Goal: Use online tool/utility: Utilize a website feature to perform a specific function

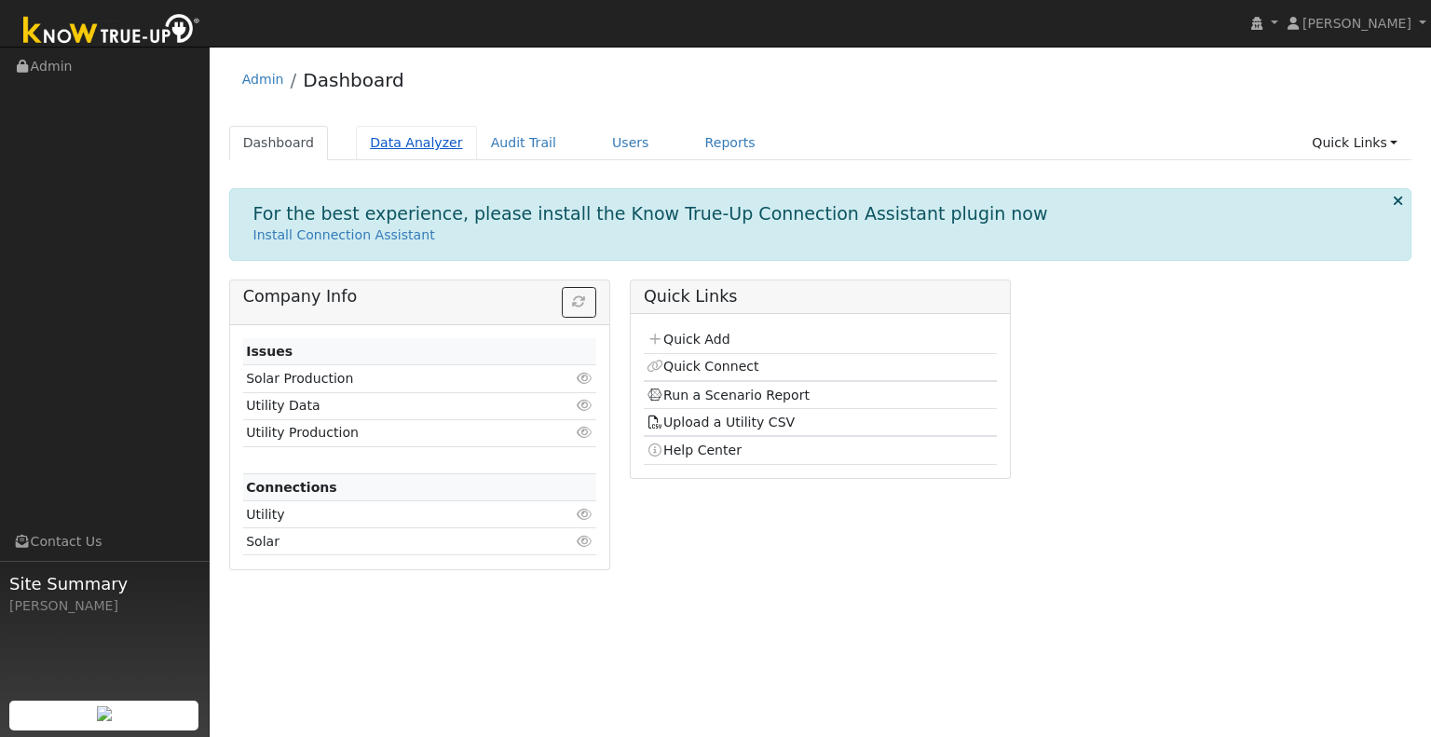
click at [391, 147] on link "Data Analyzer" at bounding box center [416, 143] width 121 height 34
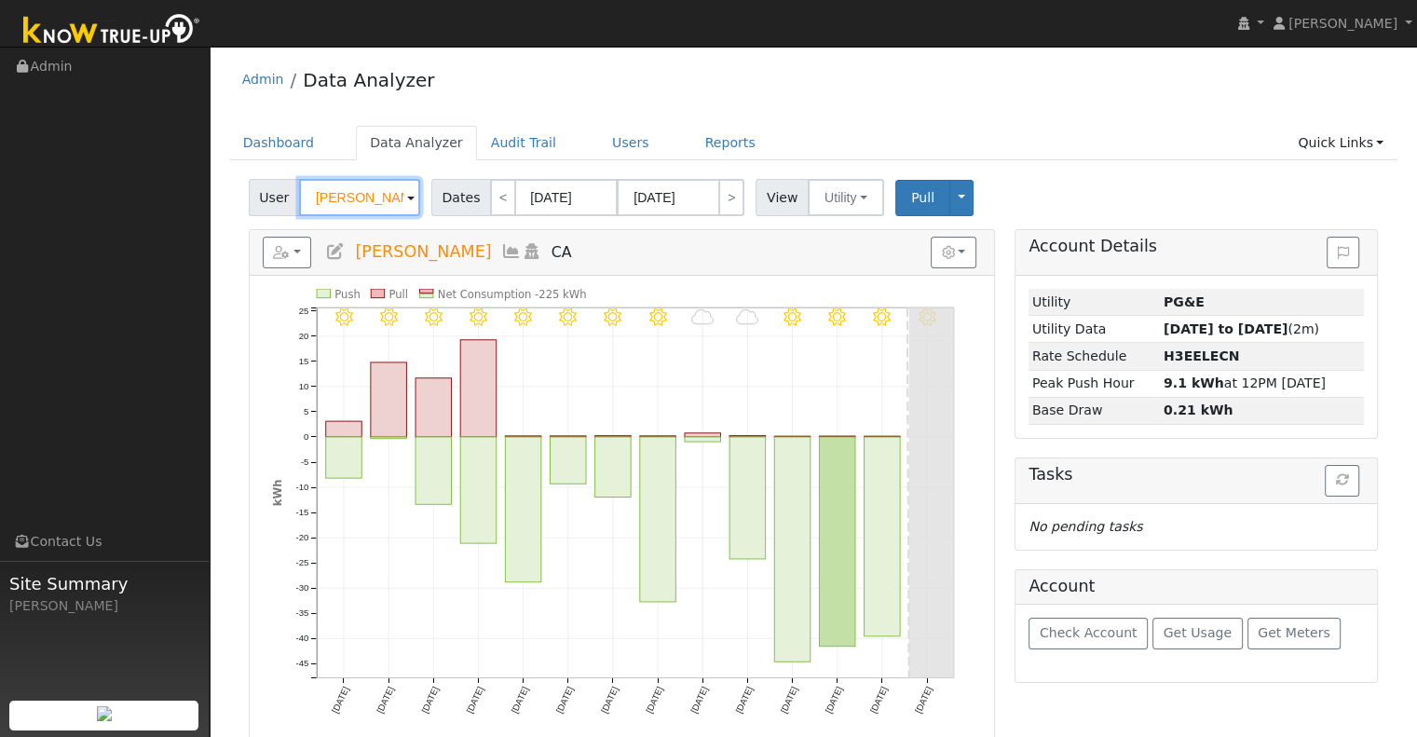
drag, startPoint x: 383, startPoint y: 195, endPoint x: 250, endPoint y: 185, distance: 133.6
click at [250, 185] on div "User Rob Aldrich" at bounding box center [337, 197] width 176 height 37
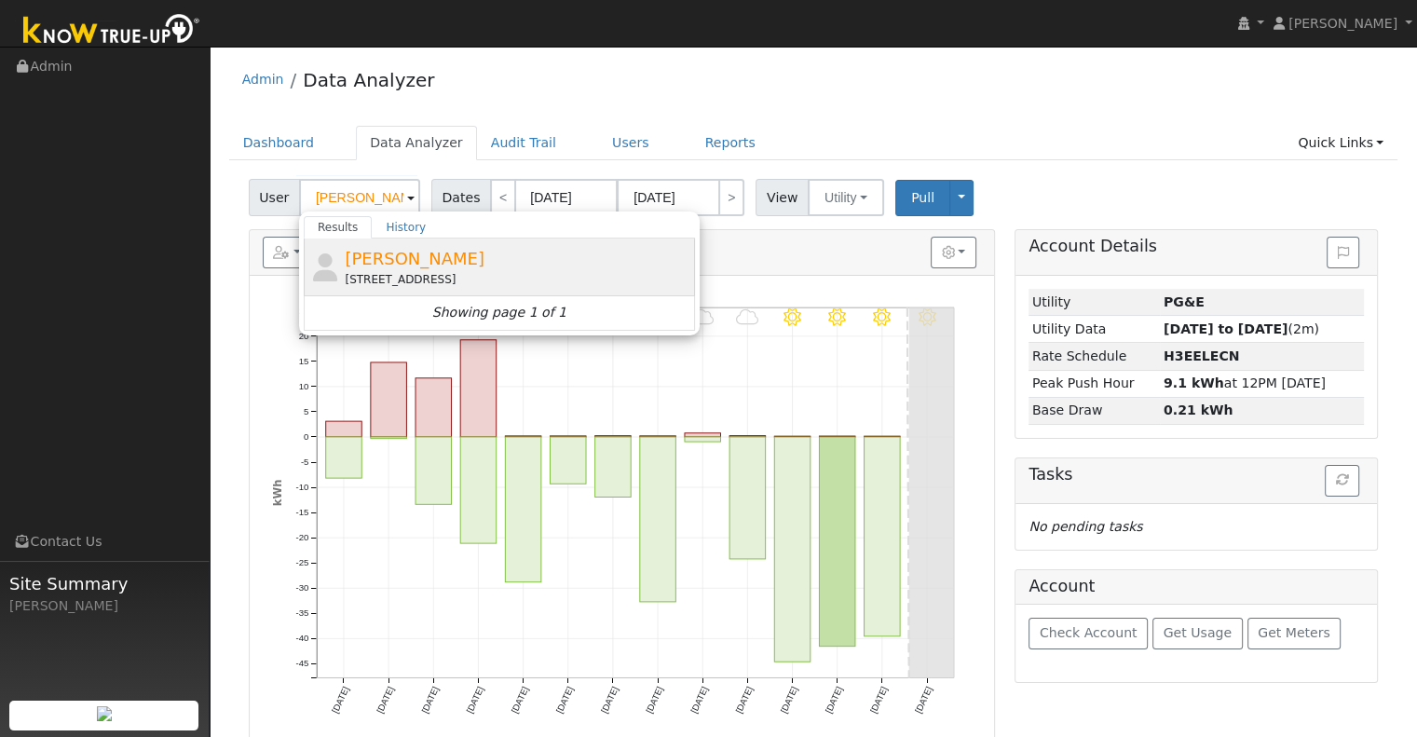
click at [380, 253] on span "Wendy Newkirk" at bounding box center [415, 259] width 140 height 20
type input "Wendy Newkirk"
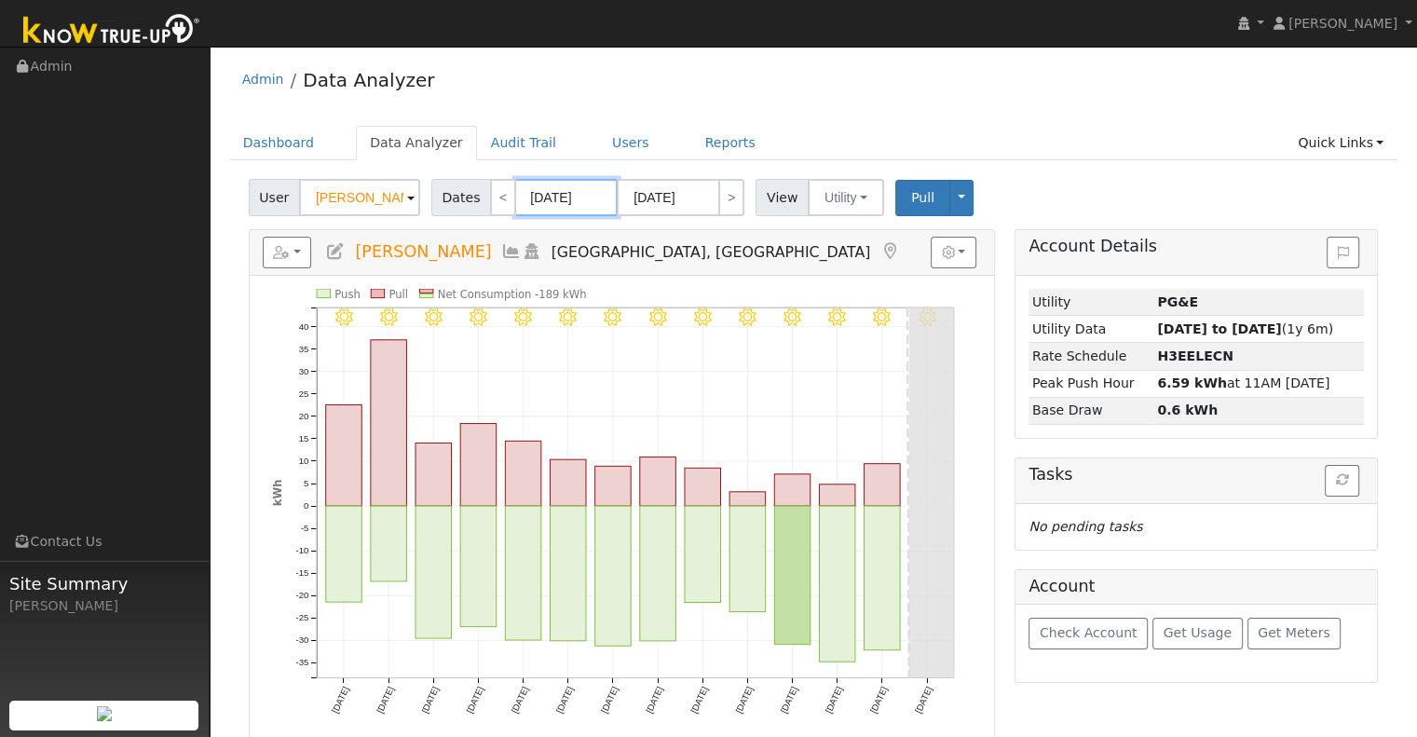
click at [549, 194] on input "09/01/2025" at bounding box center [566, 197] width 103 height 37
click at [499, 202] on link "<" at bounding box center [503, 197] width 26 height 37
type input "08/18/2025"
type input "08/31/2025"
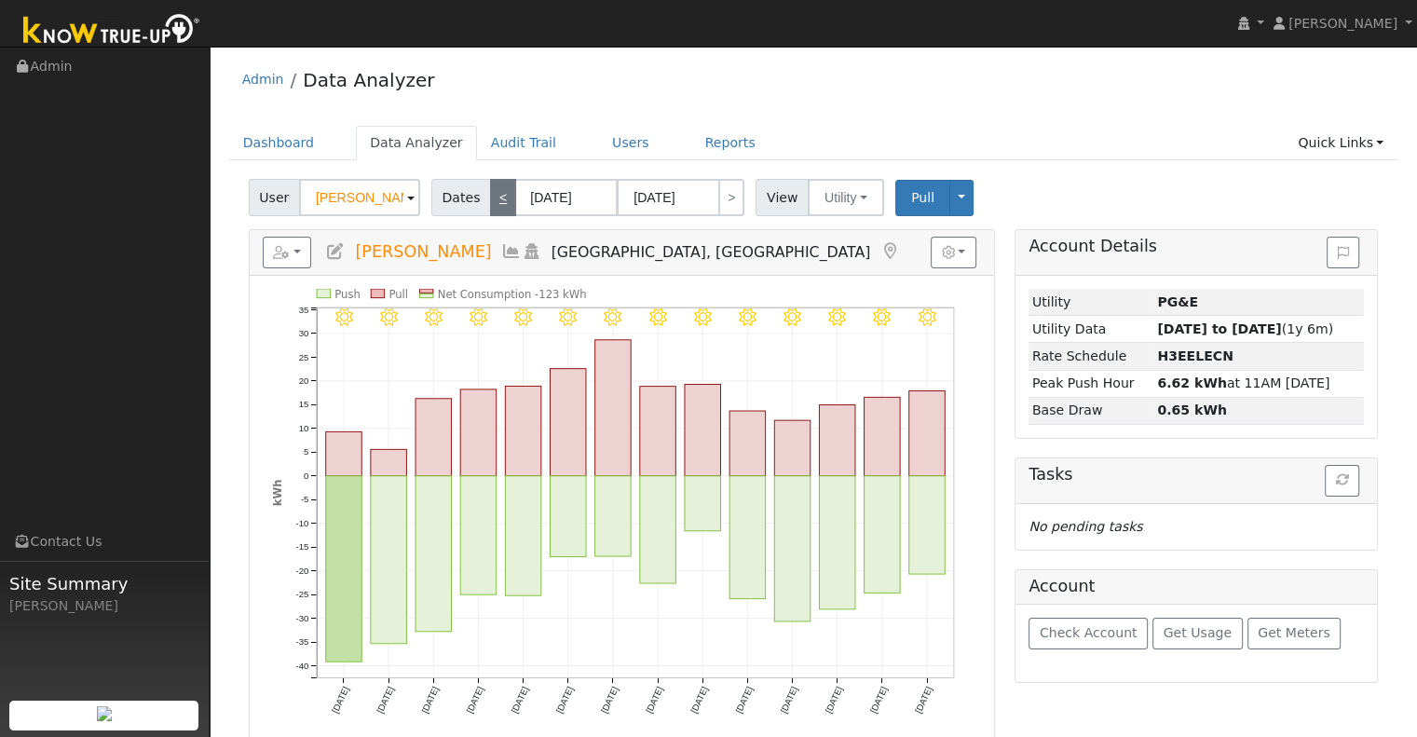
click at [499, 202] on link "<" at bounding box center [503, 197] width 26 height 37
type input "08/04/2025"
type input "08/17/2025"
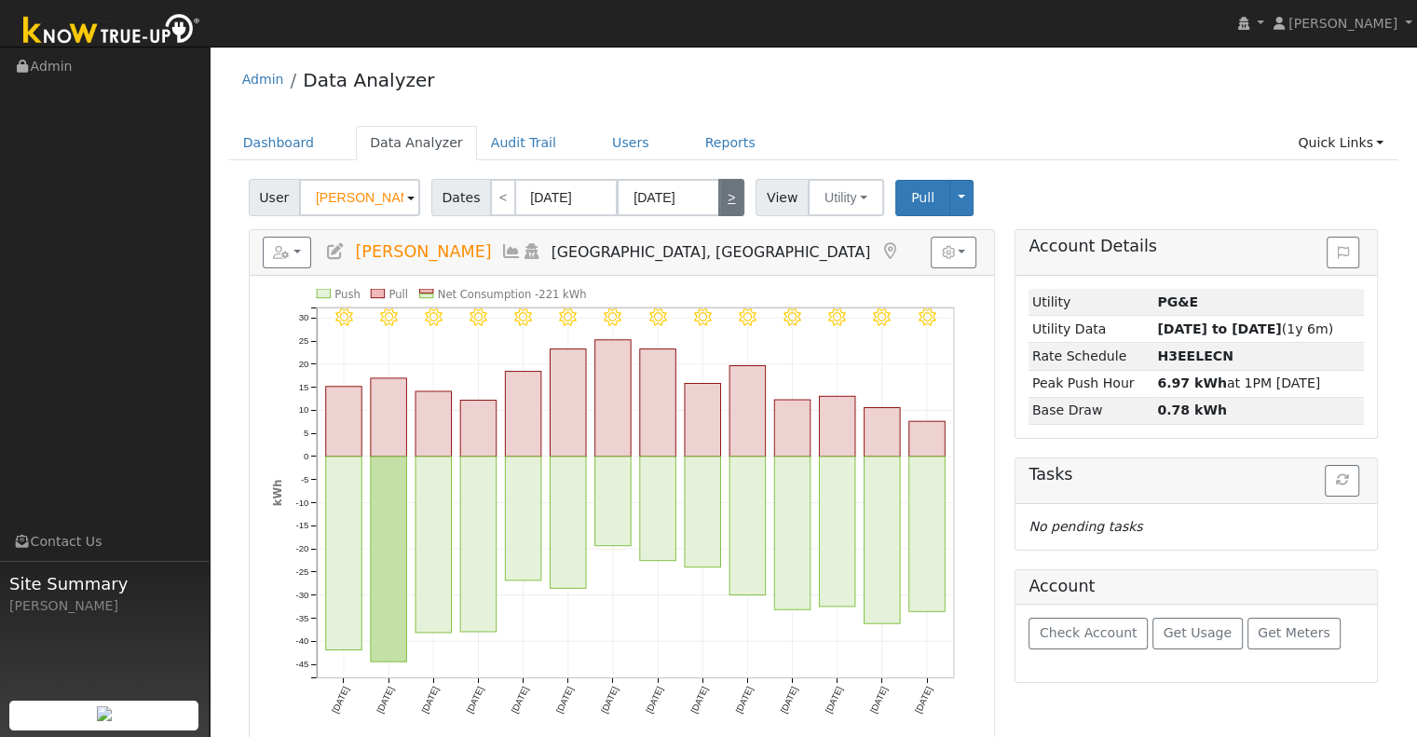
click at [722, 198] on link ">" at bounding box center [731, 197] width 26 height 37
type input "08/18/2025"
type input "08/31/2025"
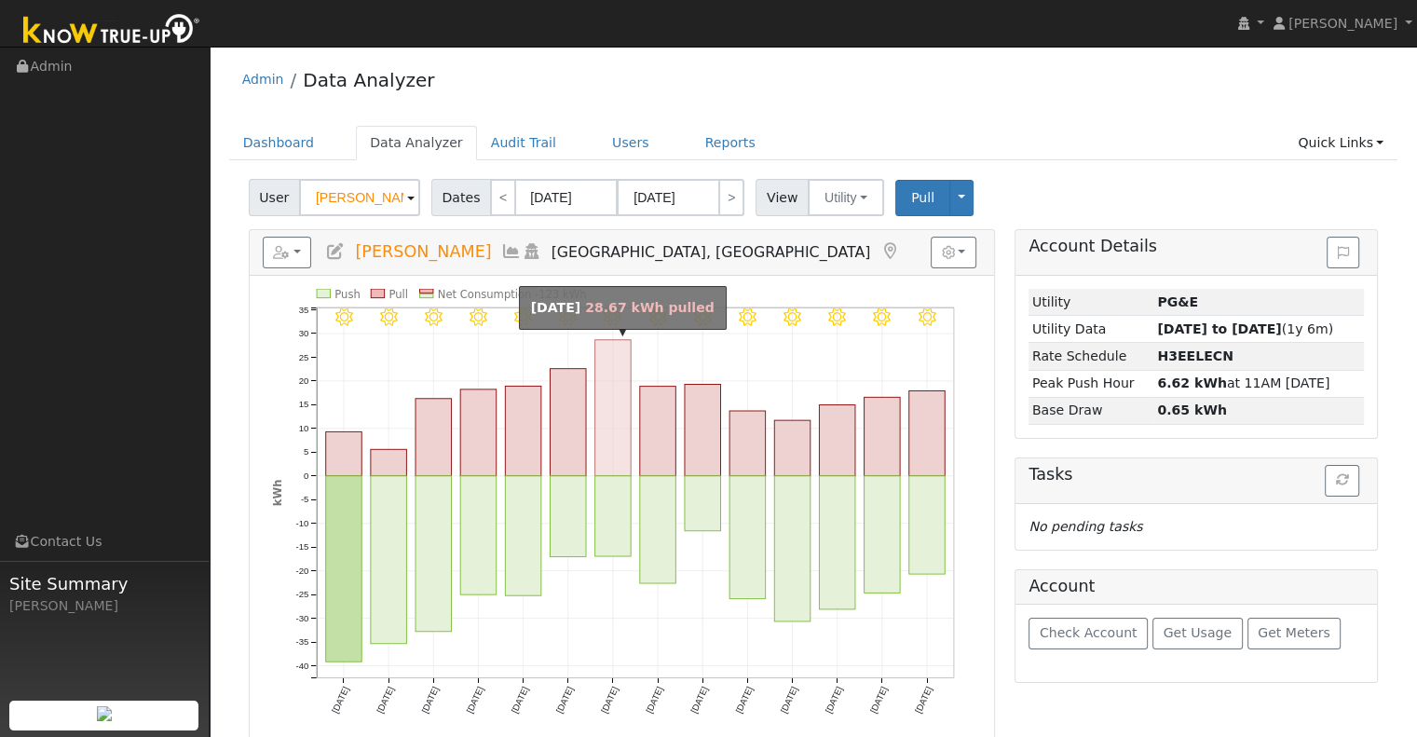
click at [608, 409] on rect "onclick=""" at bounding box center [613, 408] width 36 height 136
type input "08/24/2025"
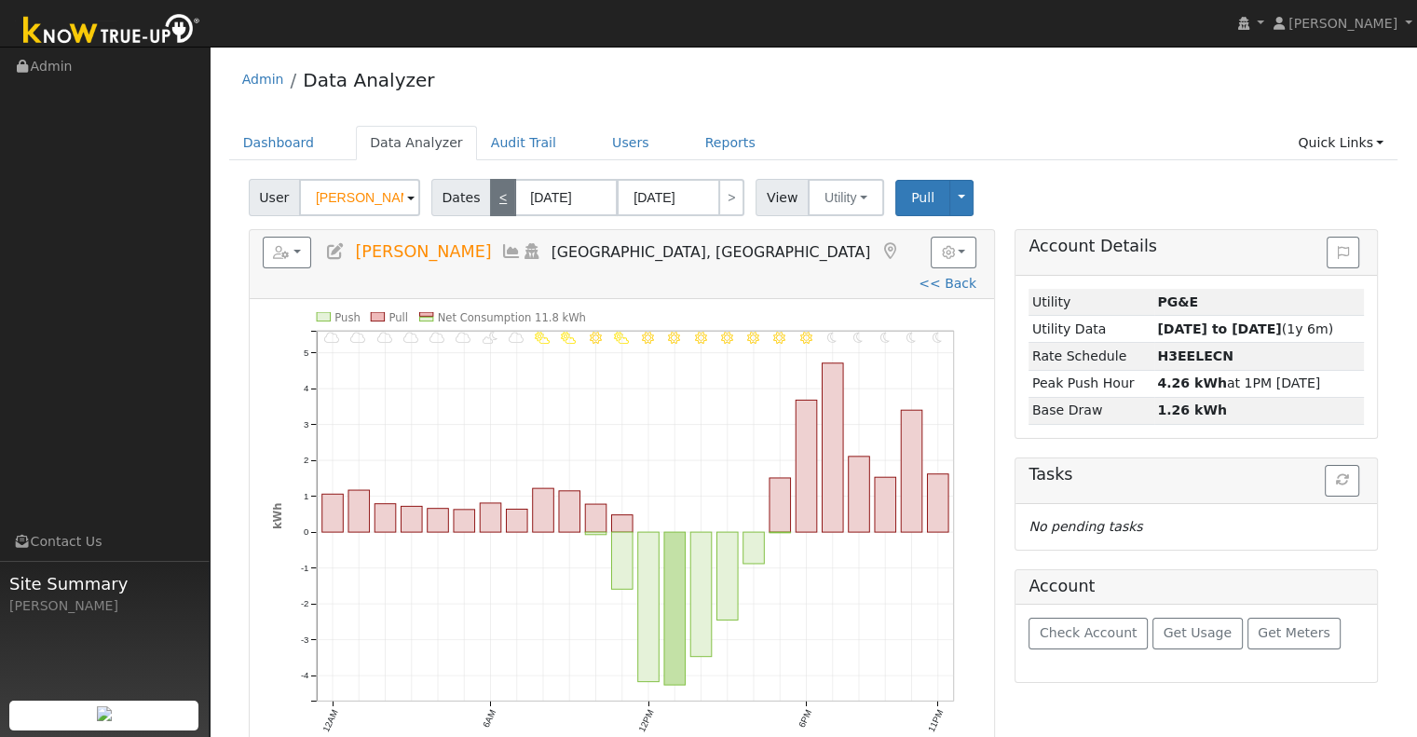
click at [502, 200] on link "<" at bounding box center [503, 197] width 26 height 37
type input "08/23/2025"
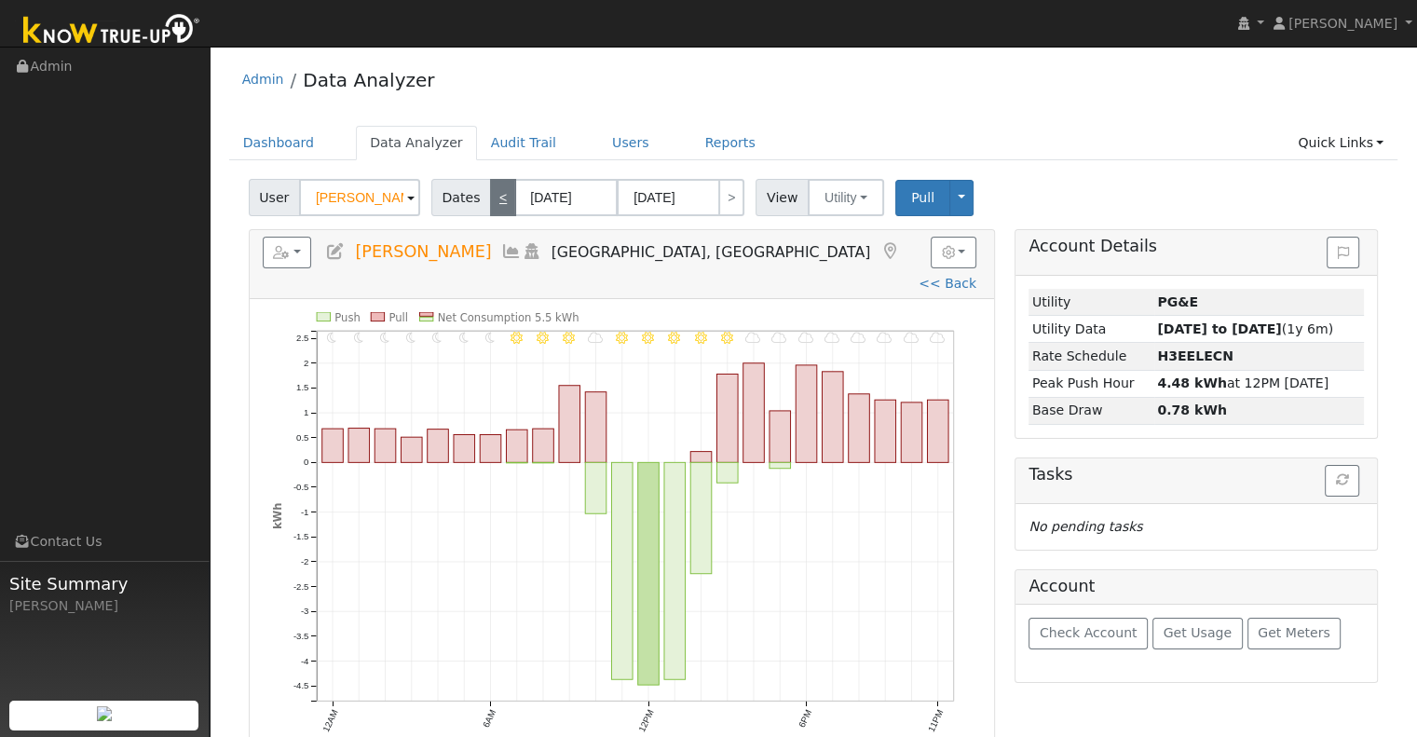
click at [501, 200] on link "<" at bounding box center [503, 197] width 26 height 37
type input "08/22/2025"
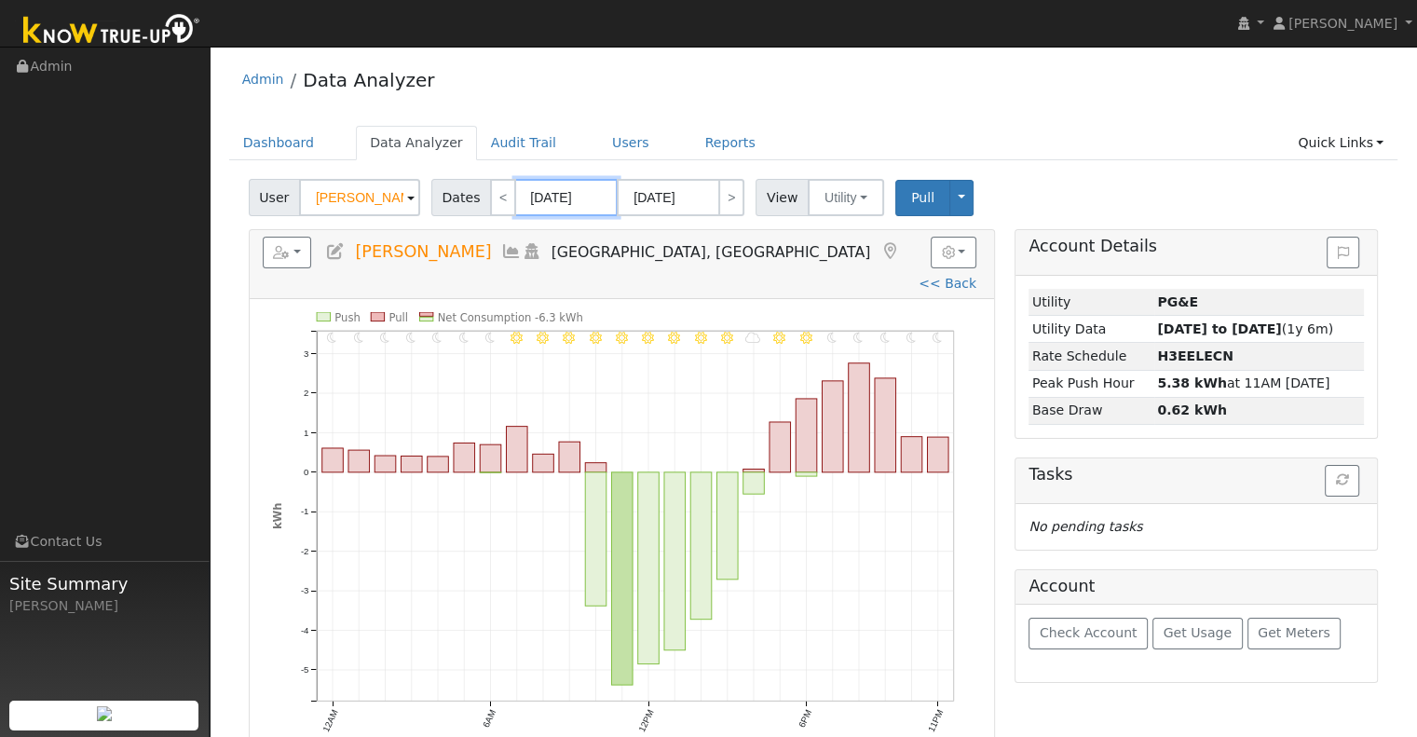
click at [519, 200] on input "08/22/2025" at bounding box center [566, 197] width 103 height 37
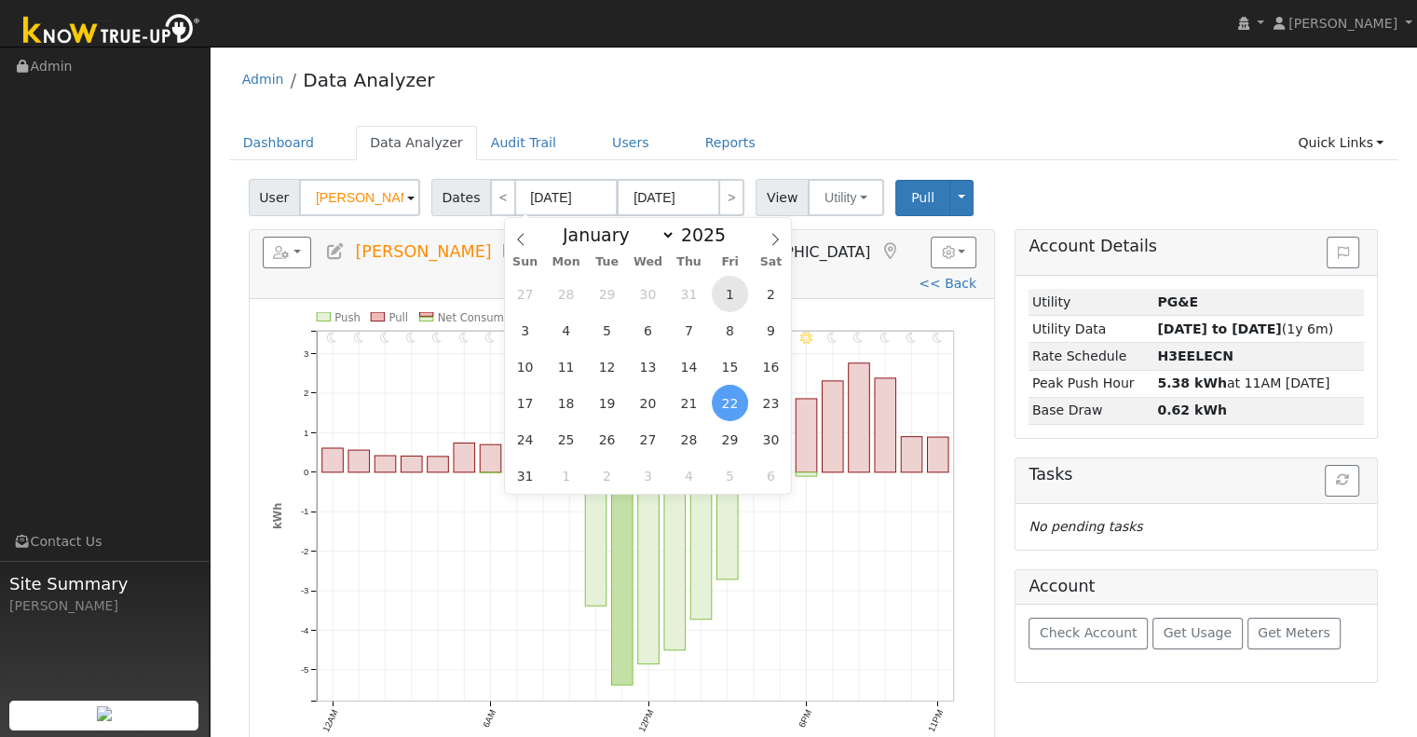
click at [716, 290] on span "1" at bounding box center [730, 294] width 36 height 36
type input "08/01/2025"
type input "08/31/2025"
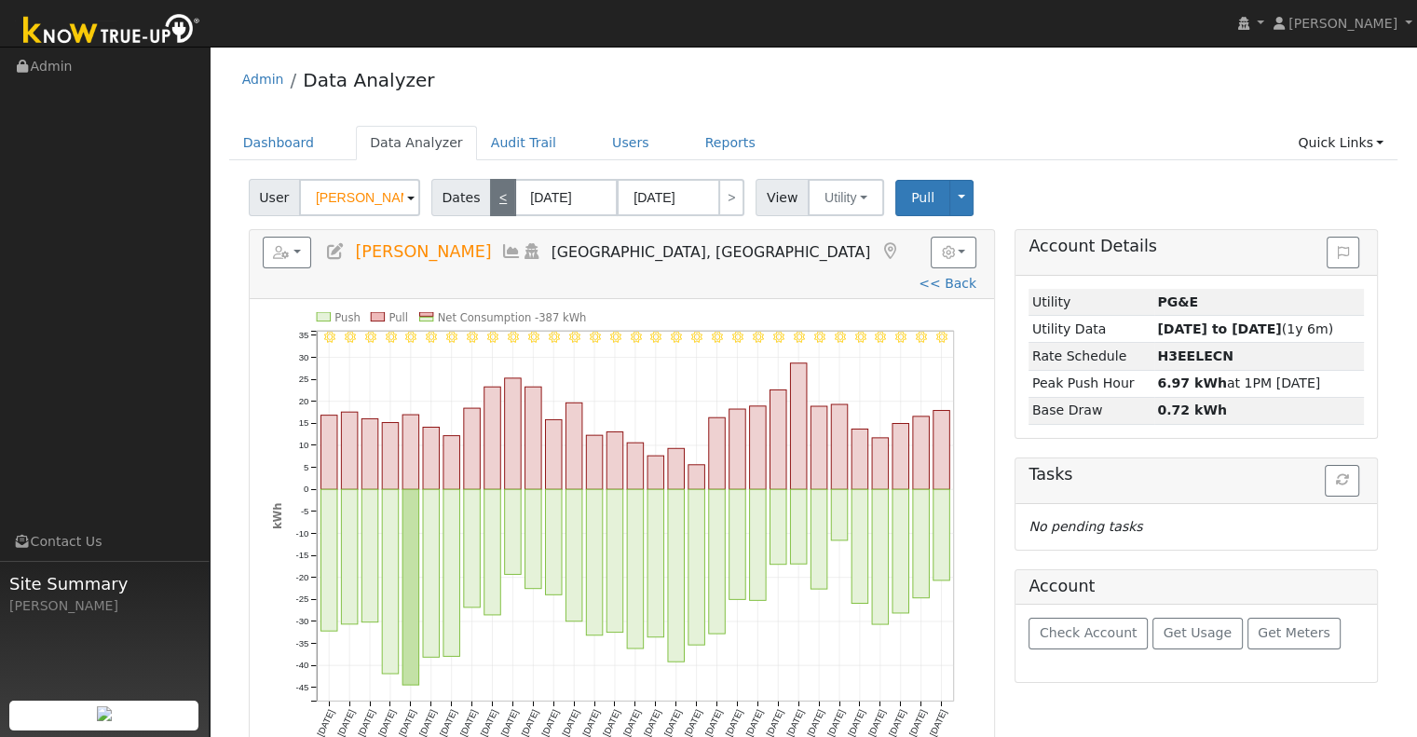
click at [490, 191] on link "<" at bounding box center [503, 197] width 26 height 37
type input "07/01/2025"
type input "07/31/2025"
select select "6"
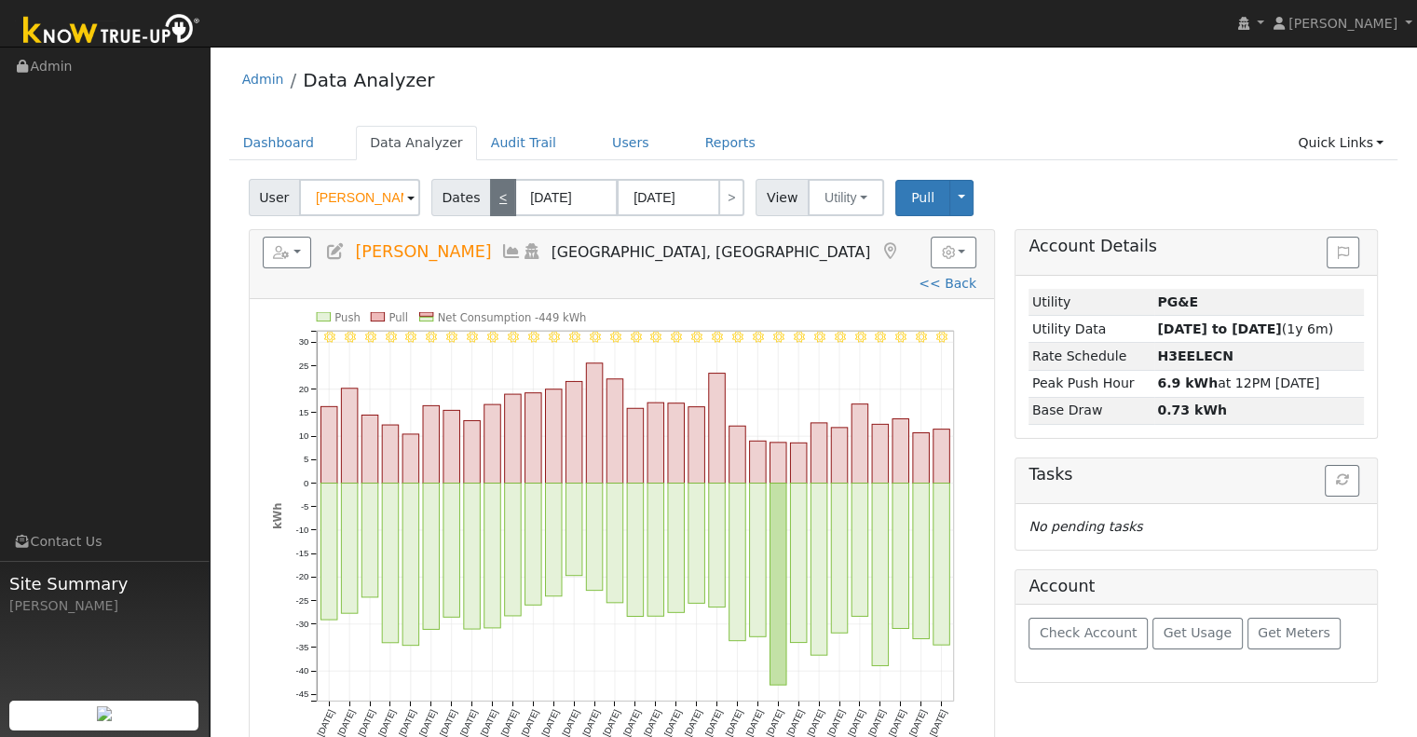
click at [490, 191] on link "<" at bounding box center [503, 197] width 26 height 37
type input "06/01/2025"
type input "06/30/2025"
select select "5"
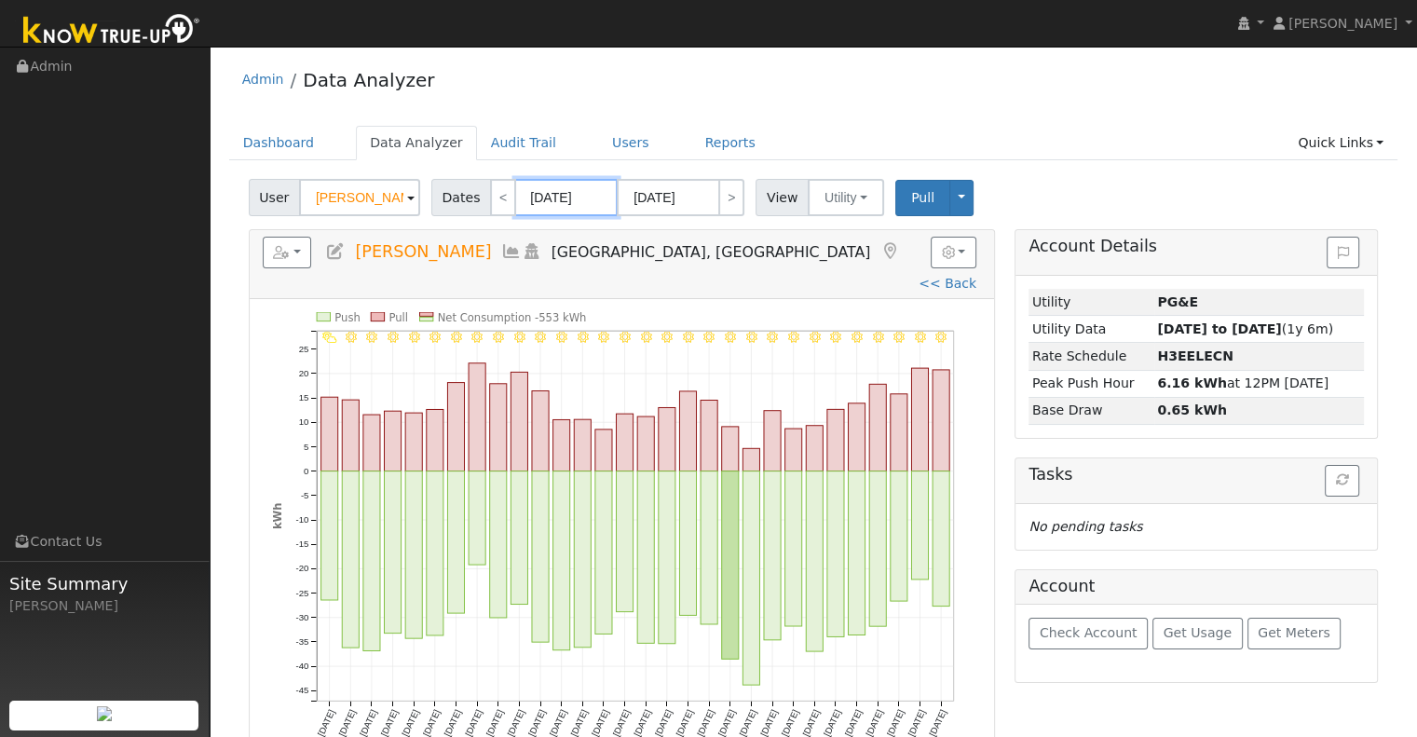
click at [574, 197] on input "06/01/2025" at bounding box center [566, 197] width 103 height 37
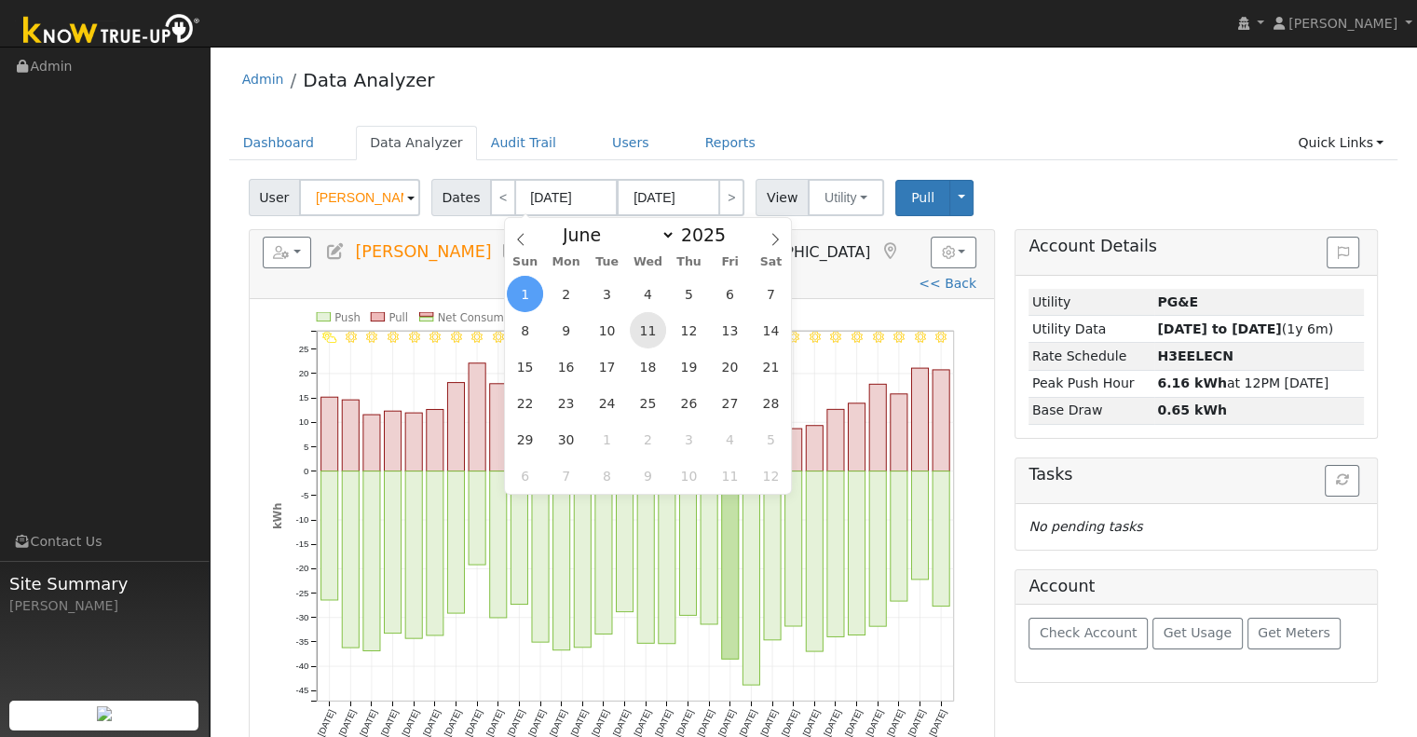
click at [662, 334] on span "11" at bounding box center [648, 330] width 36 height 36
type input "06/11/2025"
type input "06/24/2025"
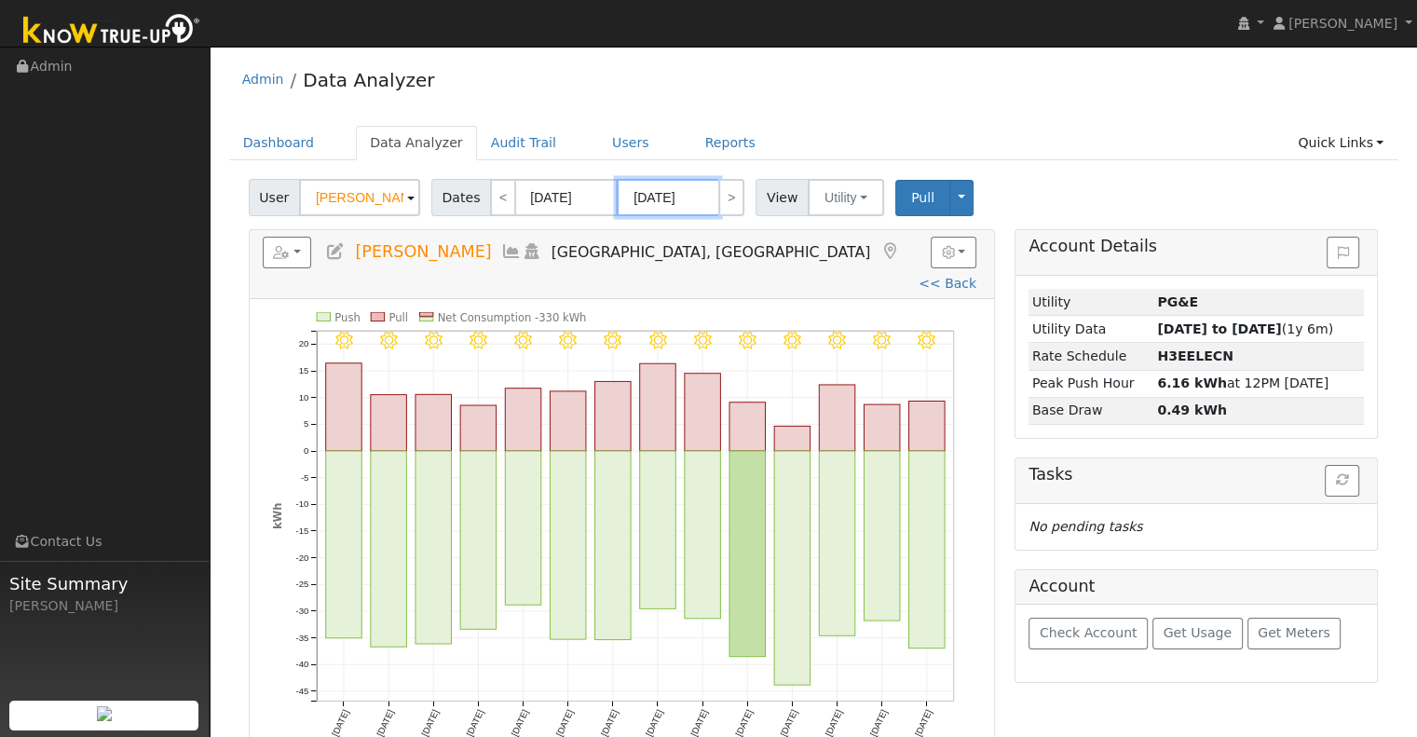
click at [682, 198] on input "06/24/2025" at bounding box center [668, 197] width 103 height 37
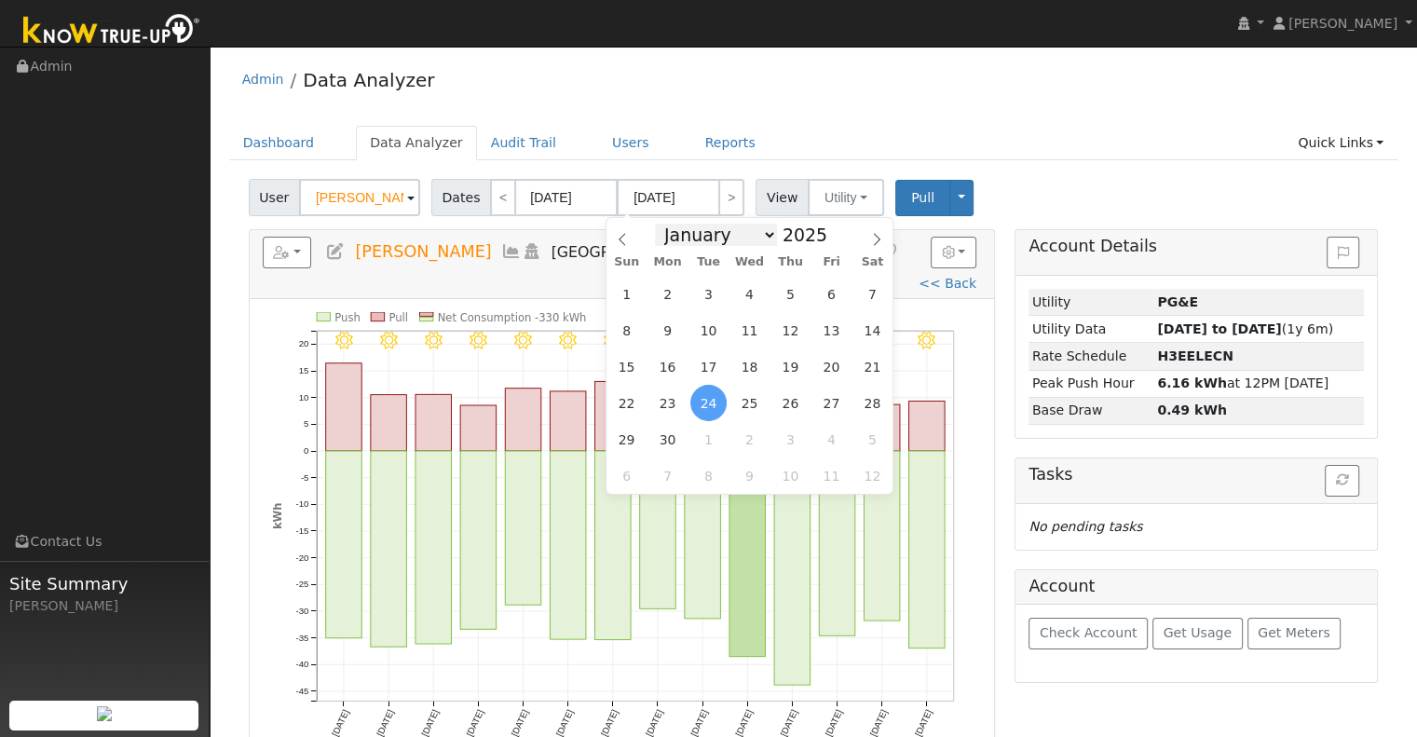
click at [753, 231] on select "January February March April May June July August September October November De…" at bounding box center [716, 235] width 122 height 22
select select "6"
click at [670, 224] on select "January February March April May June July August September October November De…" at bounding box center [716, 235] width 122 height 22
click at [623, 368] on span "13" at bounding box center [626, 367] width 36 height 36
type input "07/13/2025"
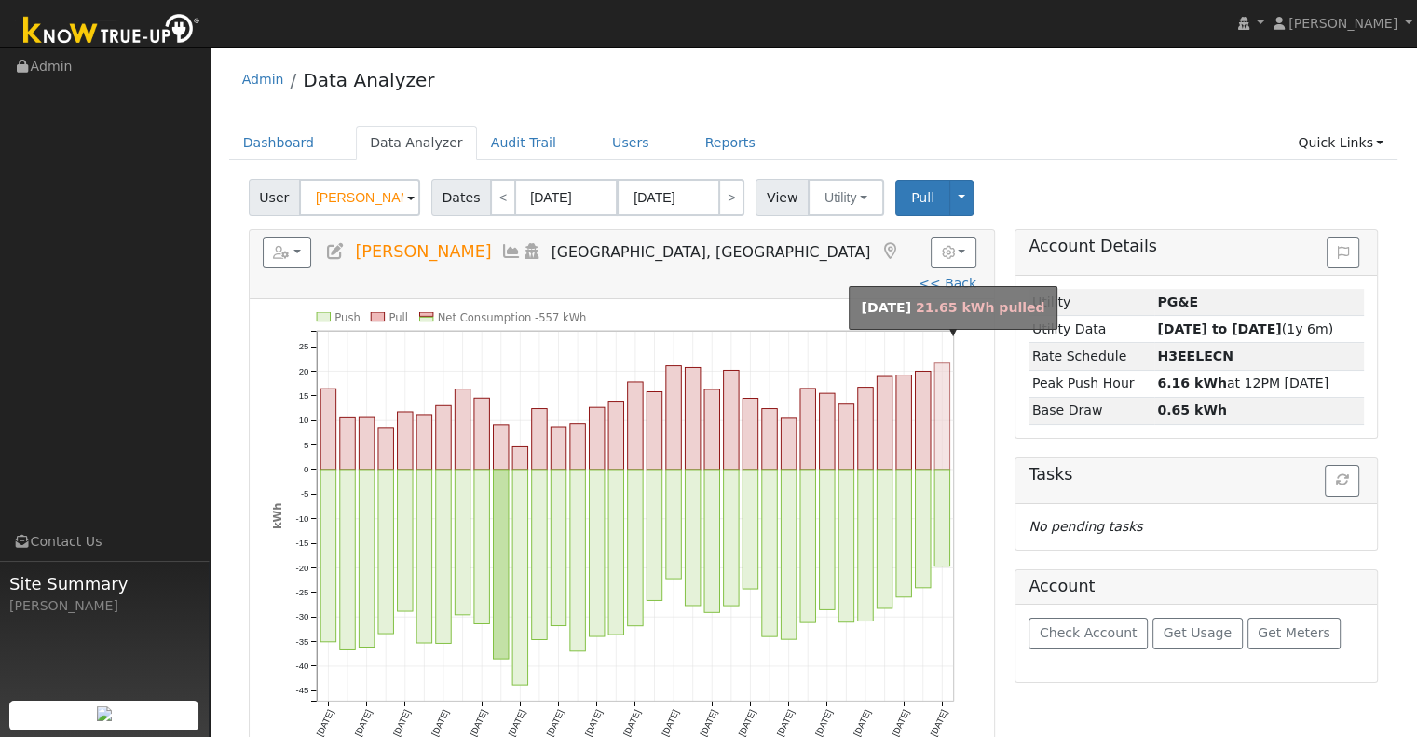
click at [939, 384] on rect "onclick=""" at bounding box center [942, 416] width 15 height 106
type input "07/13/2025"
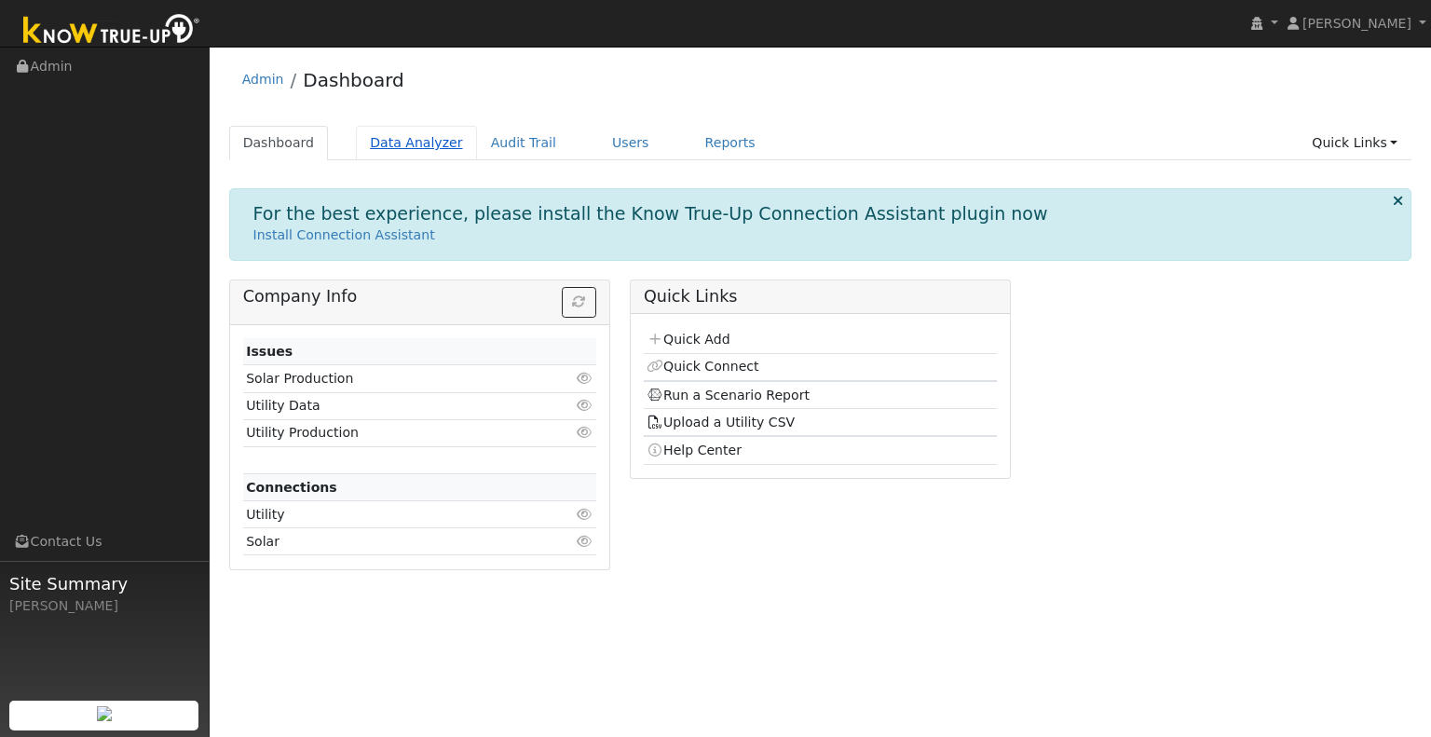
click at [406, 133] on link "Data Analyzer" at bounding box center [416, 143] width 121 height 34
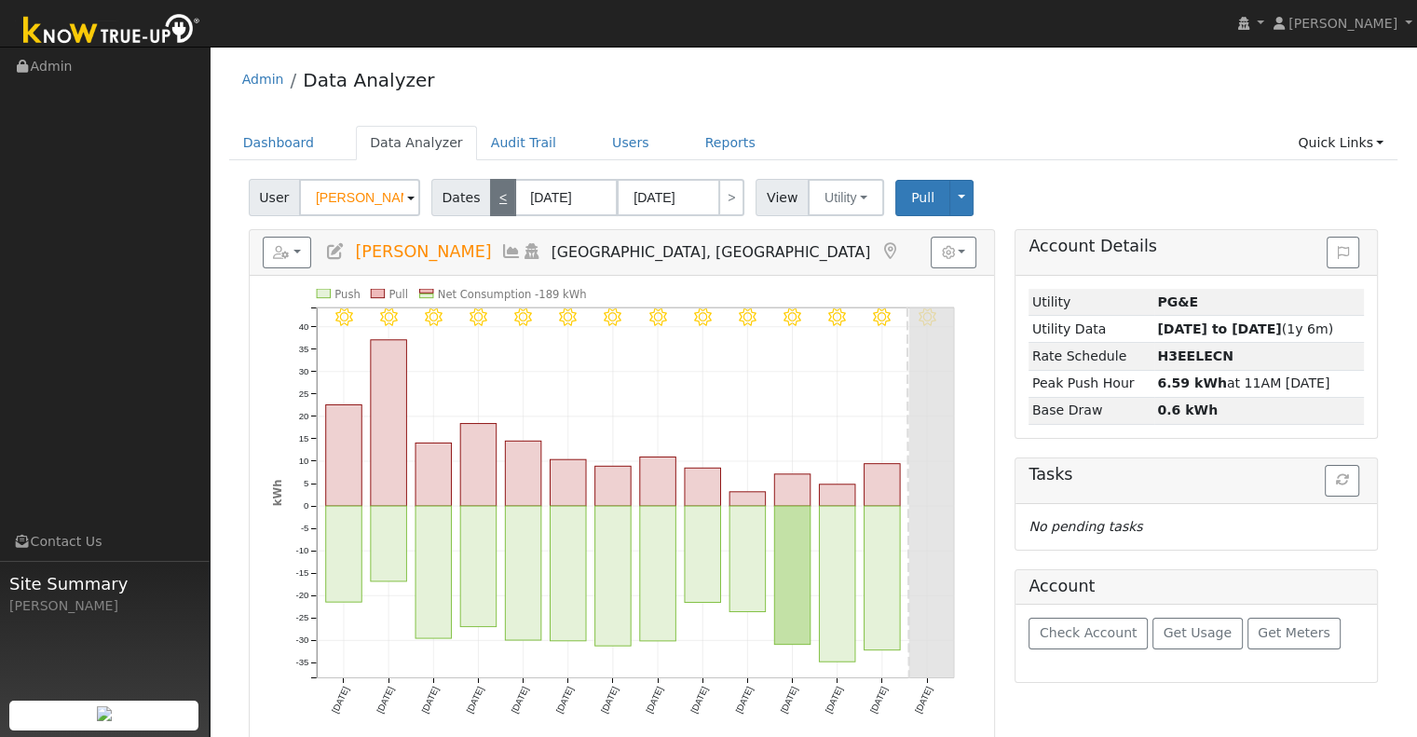
click at [490, 202] on link "<" at bounding box center [503, 197] width 26 height 37
type input "08/18/2025"
type input "08/31/2025"
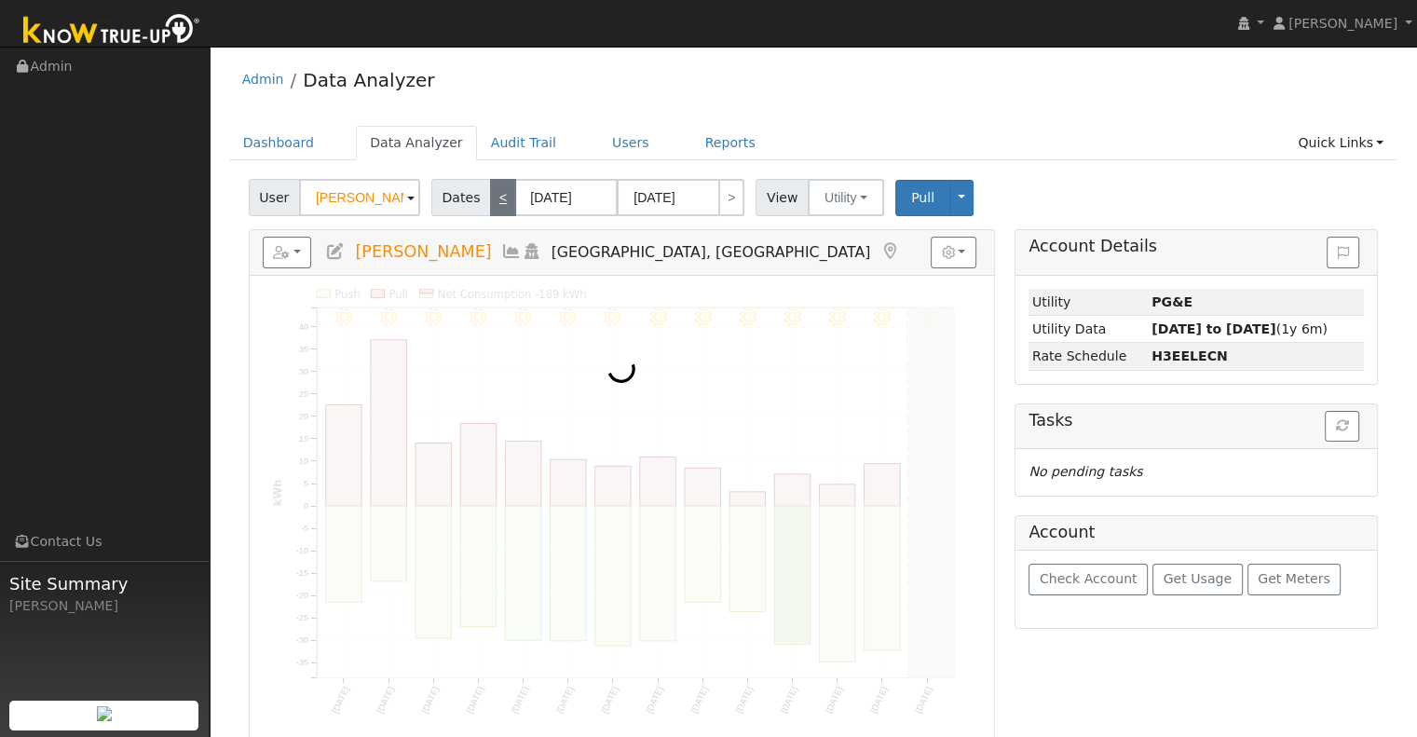
click at [490, 202] on link "<" at bounding box center [503, 197] width 26 height 37
type input "08/04/2025"
type input "08/17/2025"
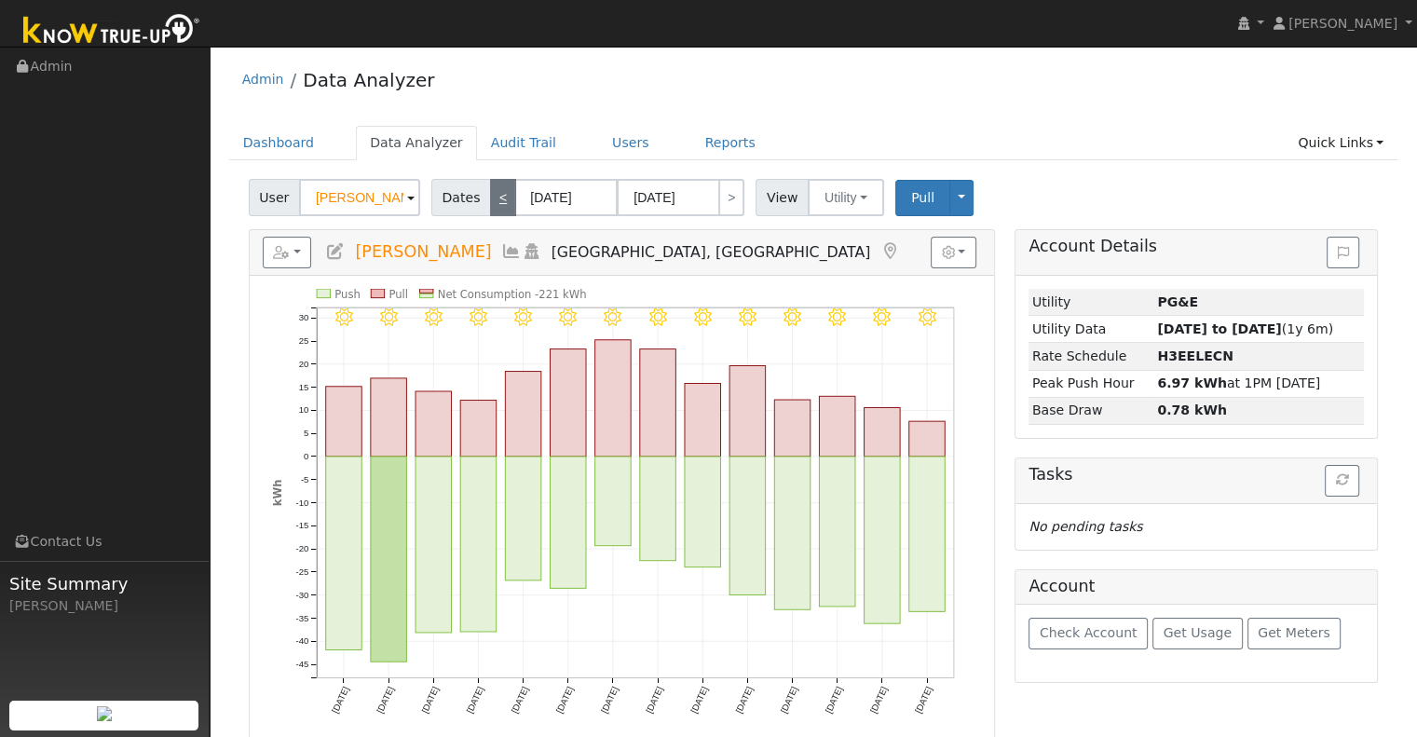
click at [490, 202] on link "<" at bounding box center [503, 197] width 26 height 37
type input "07/21/2025"
type input "08/03/2025"
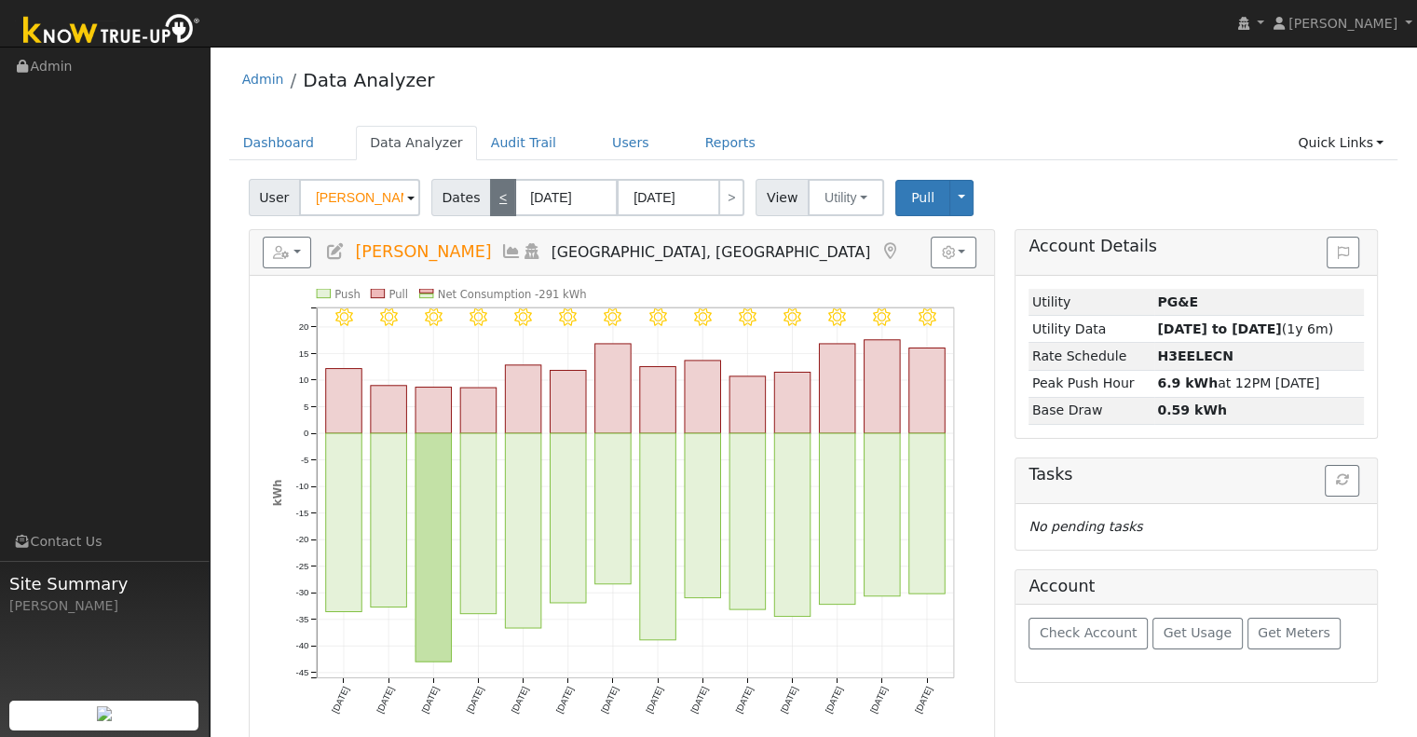
click at [490, 202] on link "<" at bounding box center [503, 197] width 26 height 37
type input "07/07/2025"
type input "07/20/2025"
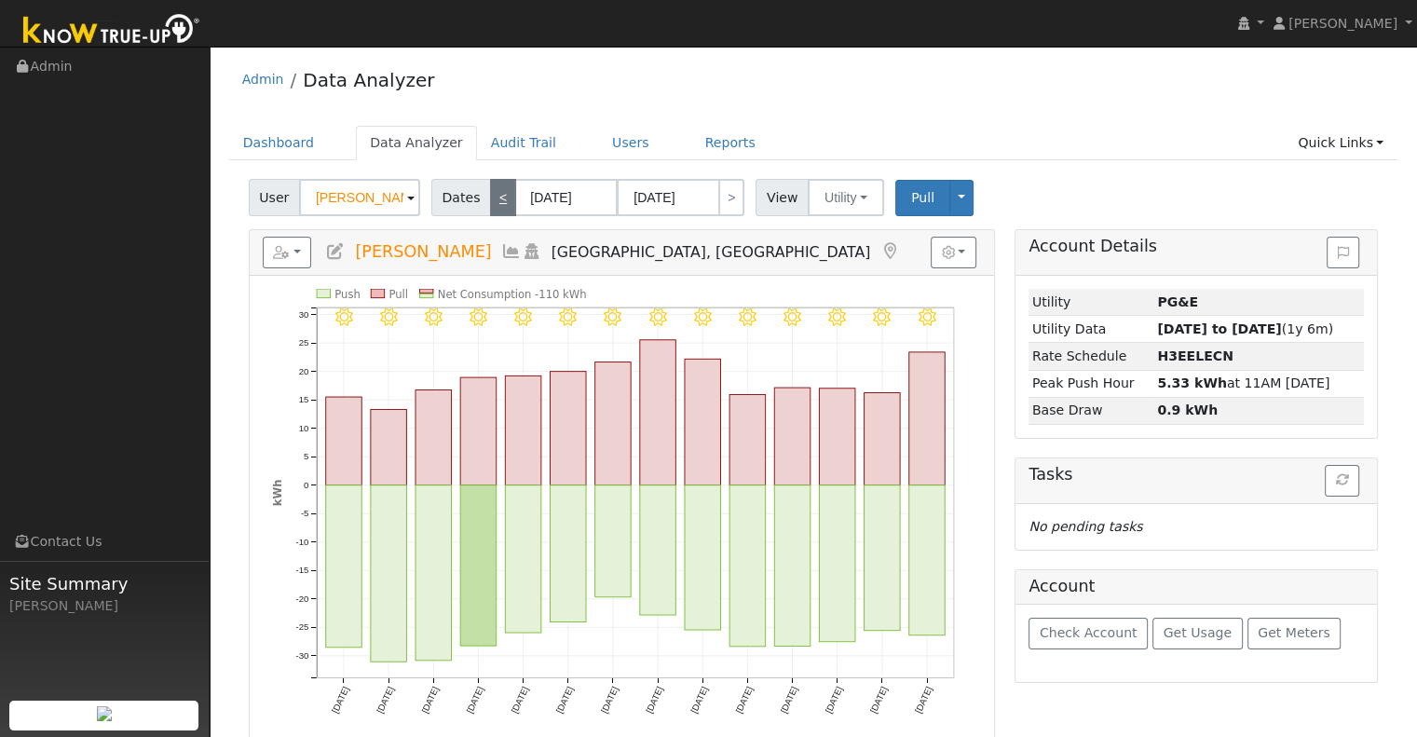
click at [490, 202] on link "<" at bounding box center [503, 197] width 26 height 37
type input "06/23/2025"
type input "07/06/2025"
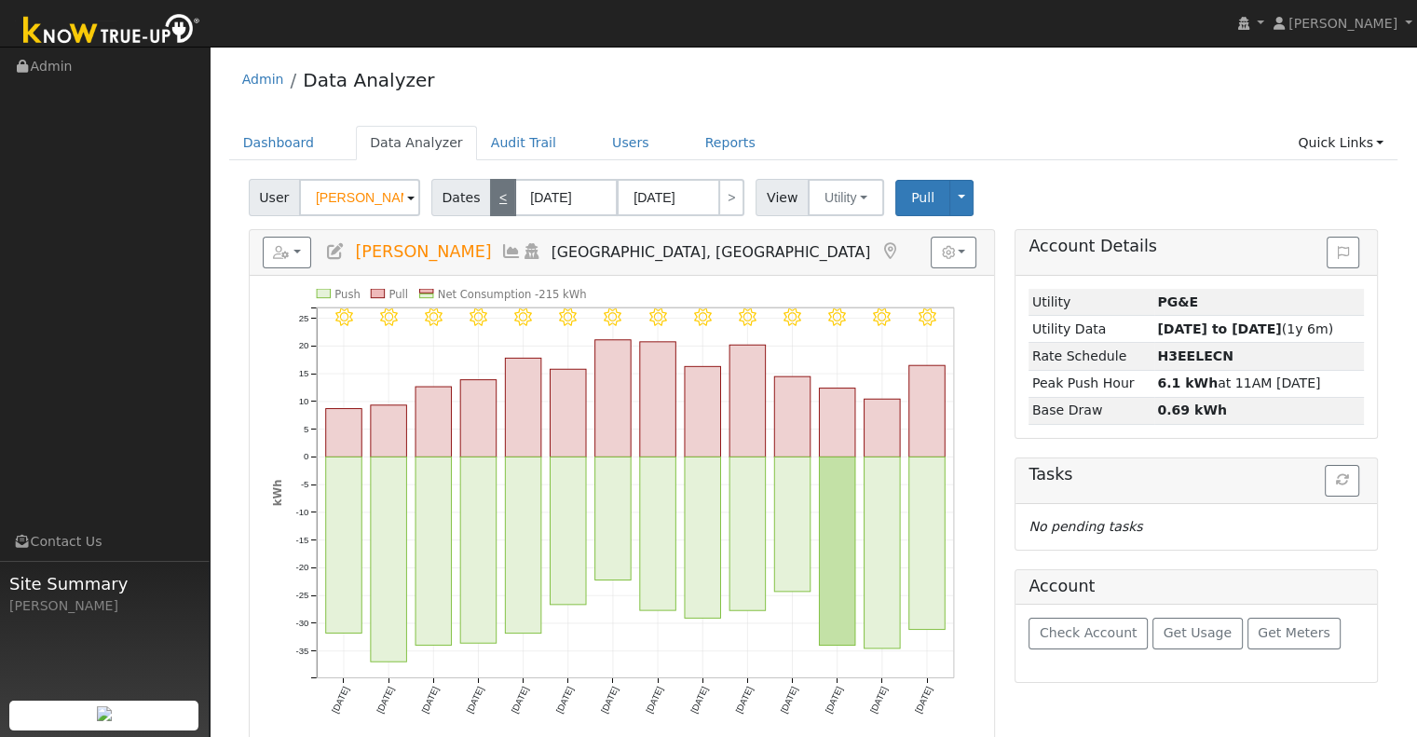
click at [490, 202] on link "<" at bounding box center [503, 197] width 26 height 37
type input "06/09/2025"
type input "06/22/2025"
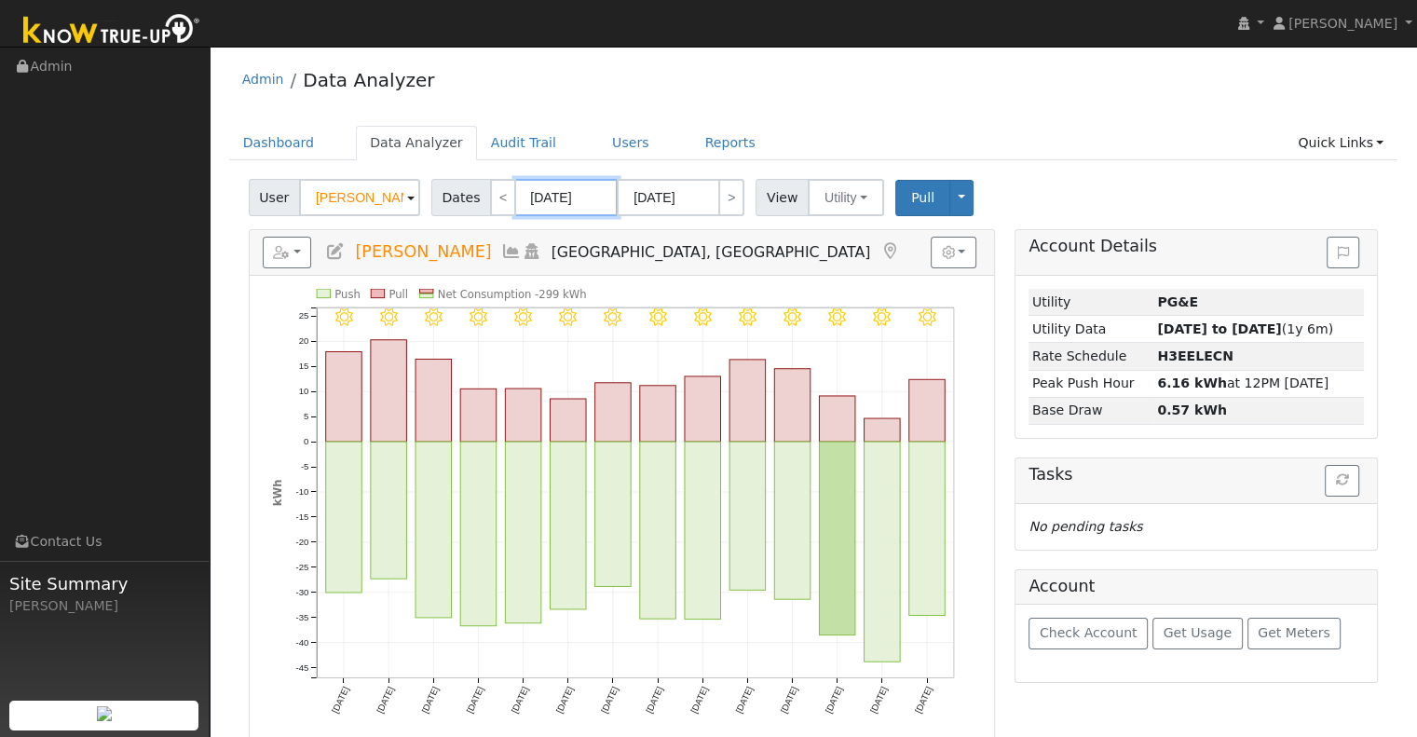
click at [586, 197] on input "06/09/2025" at bounding box center [566, 197] width 103 height 37
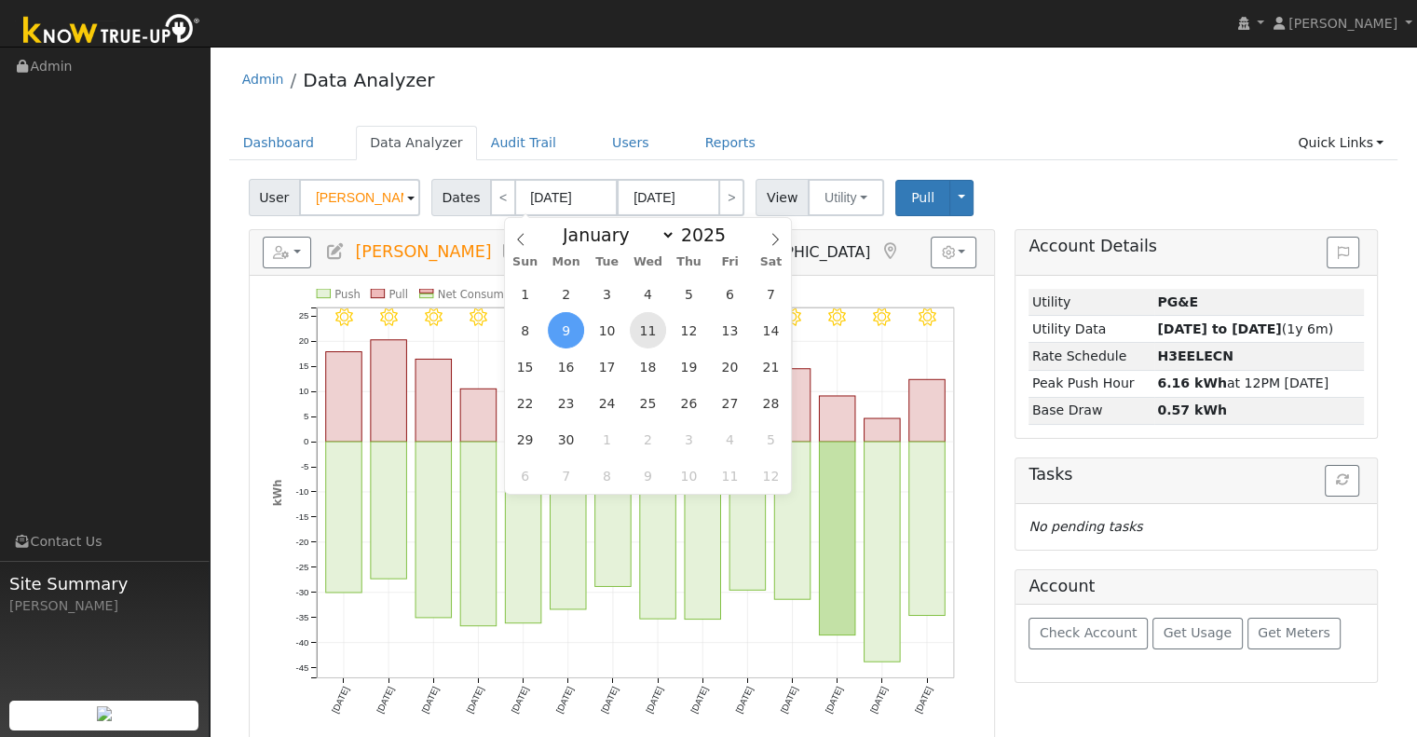
click at [653, 331] on span "11" at bounding box center [648, 330] width 36 height 36
type input "06/11/2025"
type input "06/24/2025"
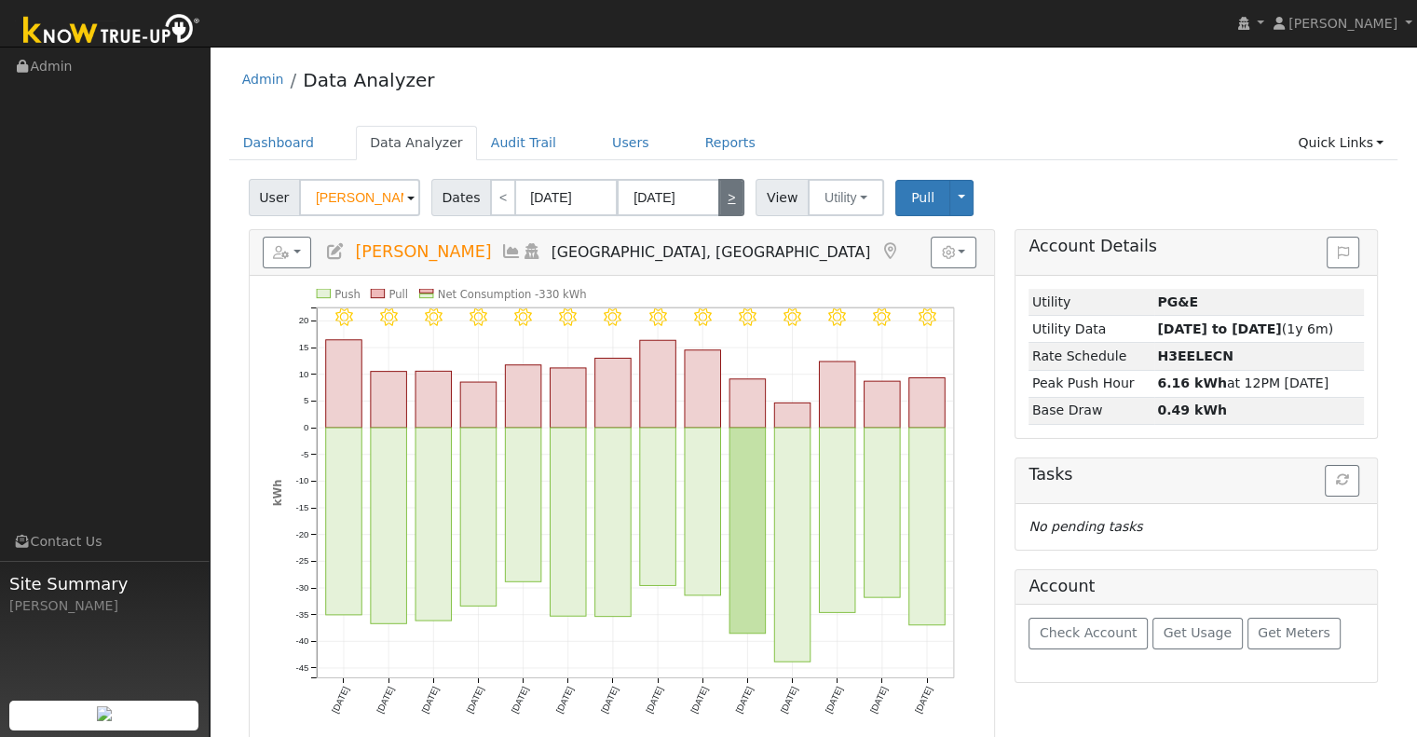
click at [727, 204] on link ">" at bounding box center [731, 197] width 26 height 37
type input "06/25/2025"
type input "07/08/2025"
select select "6"
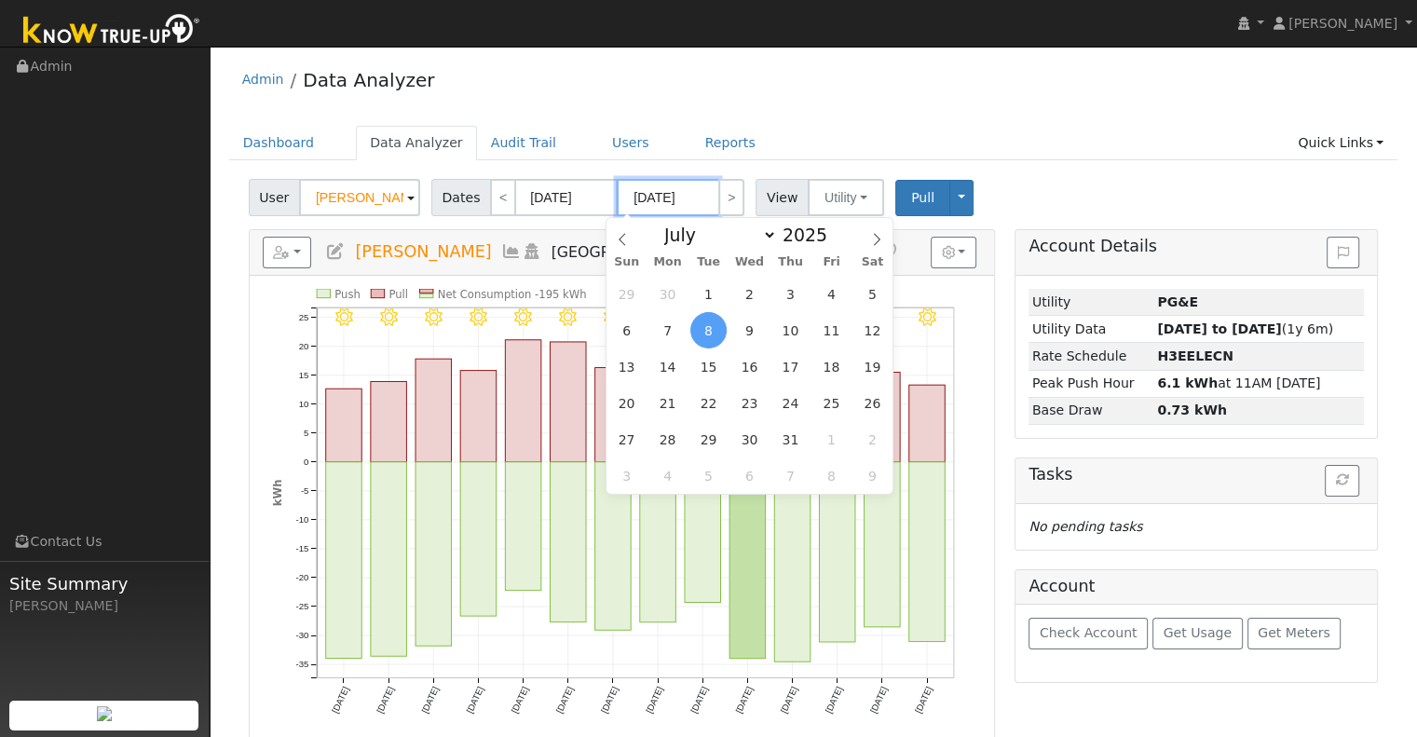
click at [663, 198] on input "07/08/2025" at bounding box center [668, 197] width 103 height 37
click at [634, 362] on span "13" at bounding box center [626, 367] width 36 height 36
type input "07/13/2025"
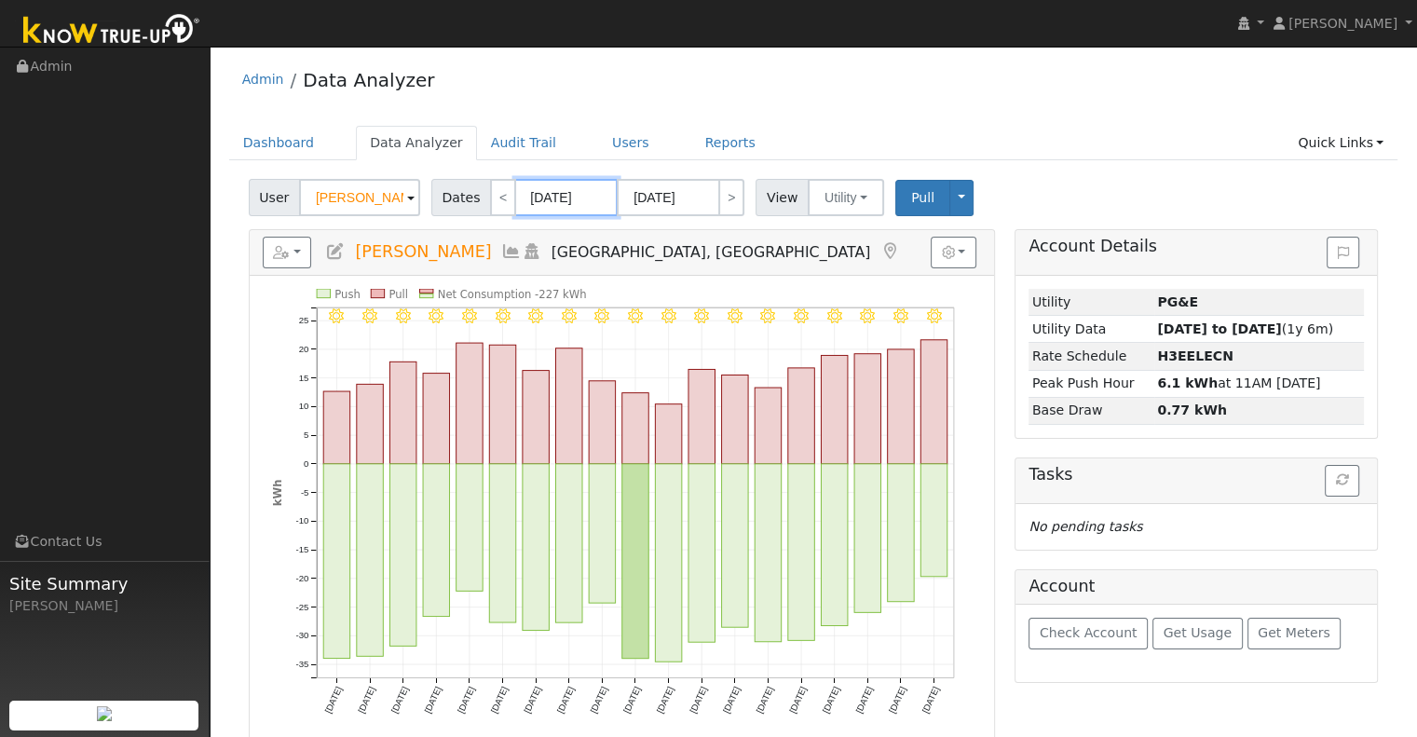
click at [518, 198] on input "06/25/2025" at bounding box center [566, 197] width 103 height 37
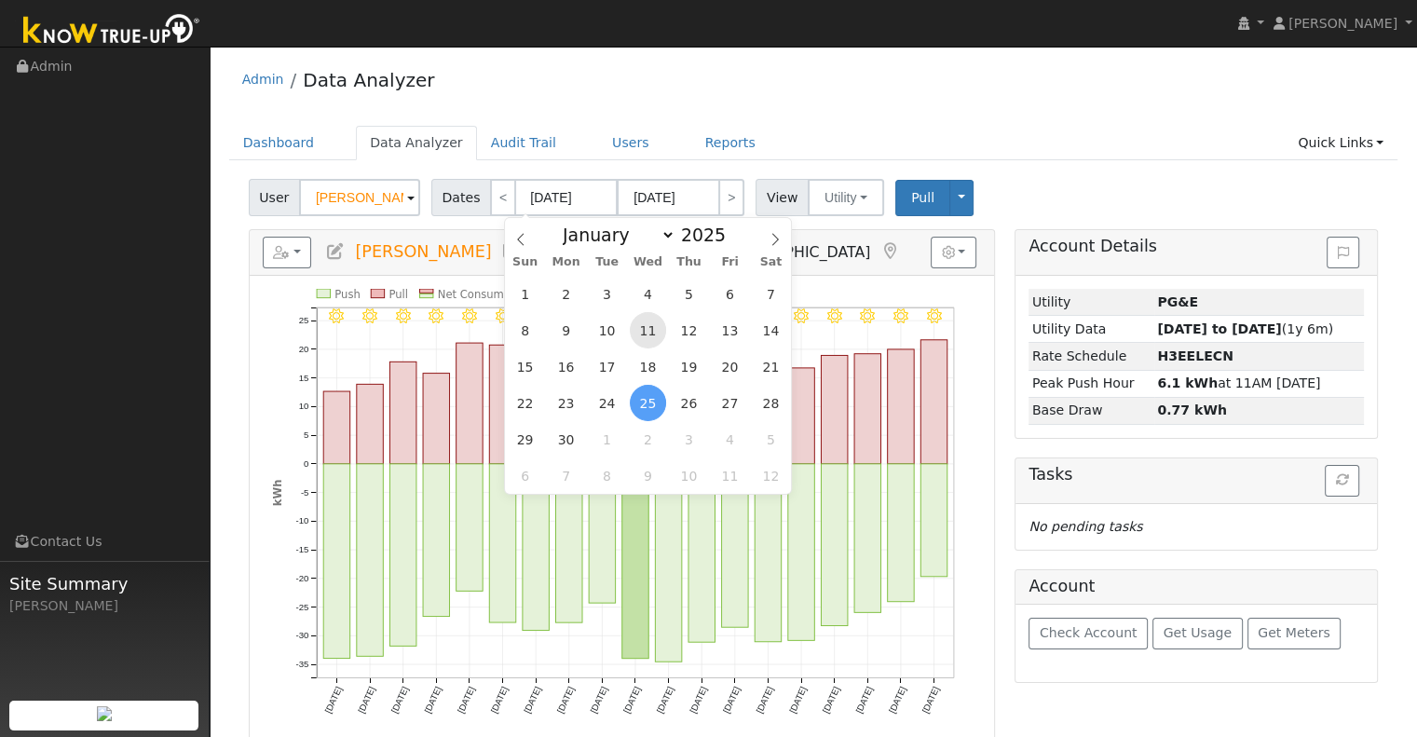
click at [638, 332] on span "11" at bounding box center [648, 330] width 36 height 36
type input "06/11/2025"
type input "06/29/2025"
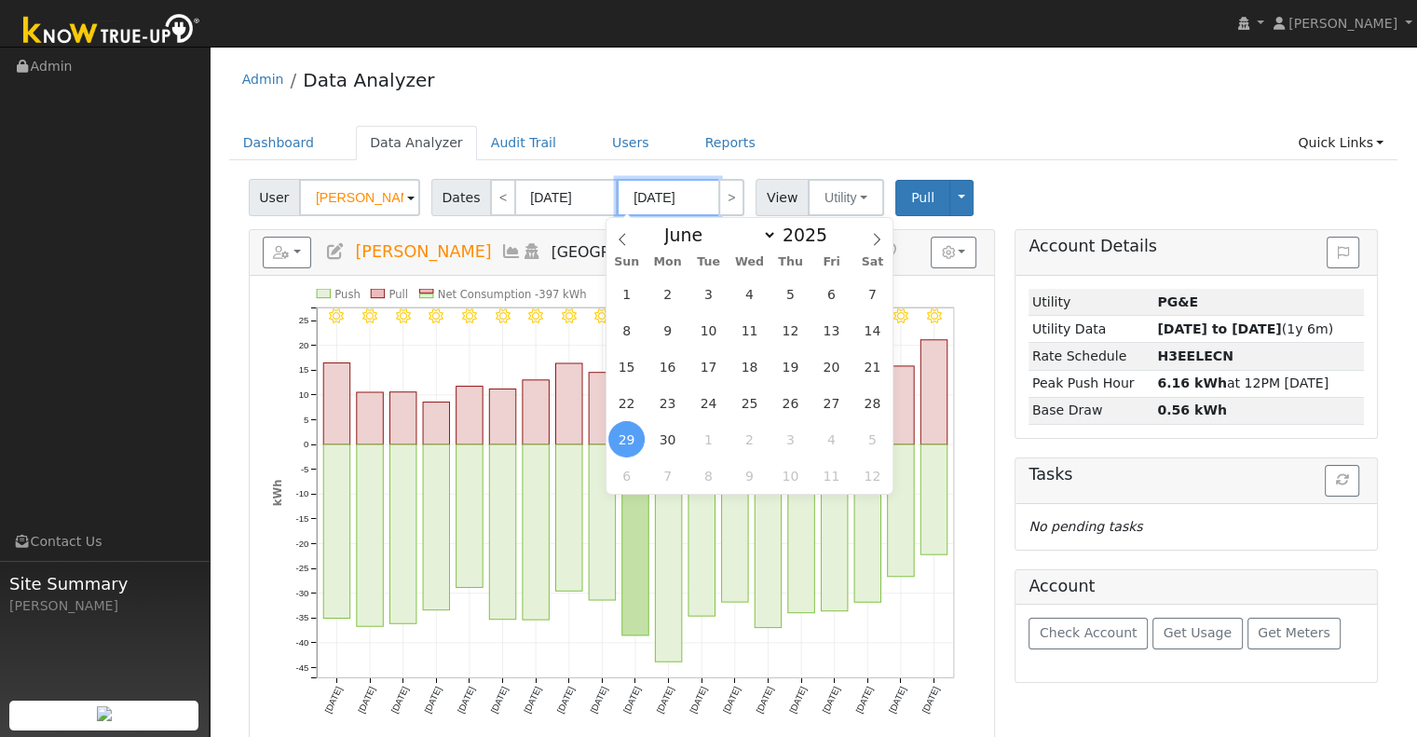
click at [662, 196] on input "06/29/2025" at bounding box center [668, 197] width 103 height 37
click at [751, 241] on select "January February March April May June July August September October November De…" at bounding box center [716, 235] width 122 height 22
select select "6"
click at [670, 224] on select "January February March April May June July August September October November De…" at bounding box center [716, 235] width 122 height 22
click at [628, 364] on span "13" at bounding box center [626, 367] width 36 height 36
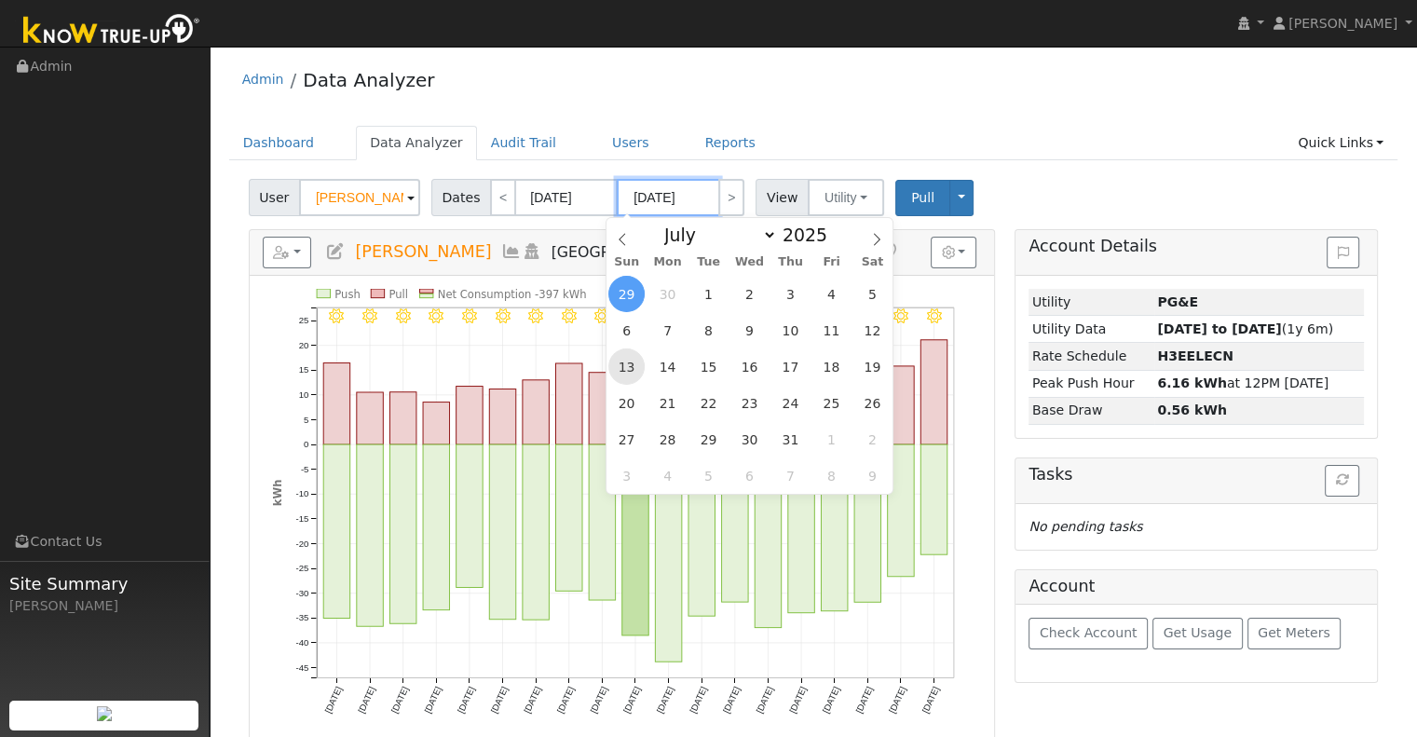
type input "07/13/2025"
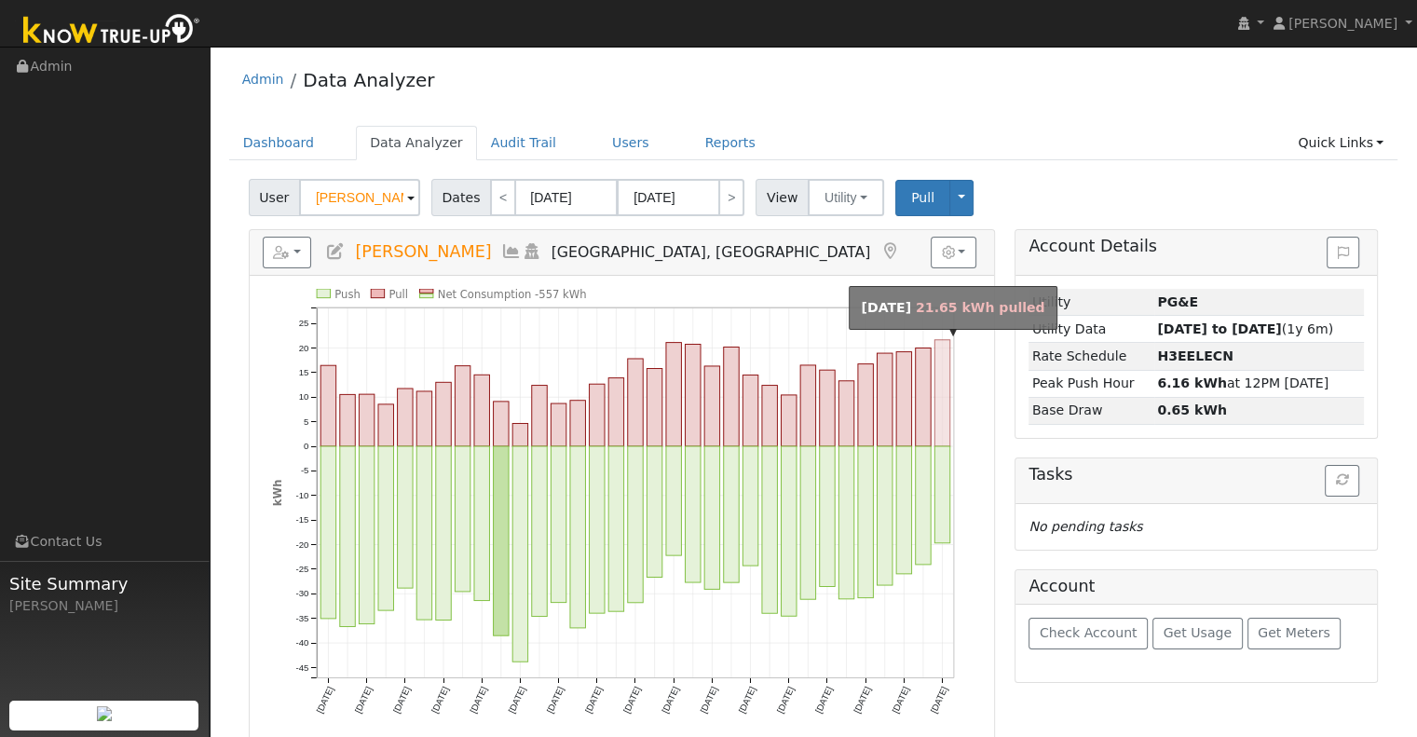
click at [944, 387] on rect "onclick=""" at bounding box center [942, 393] width 15 height 106
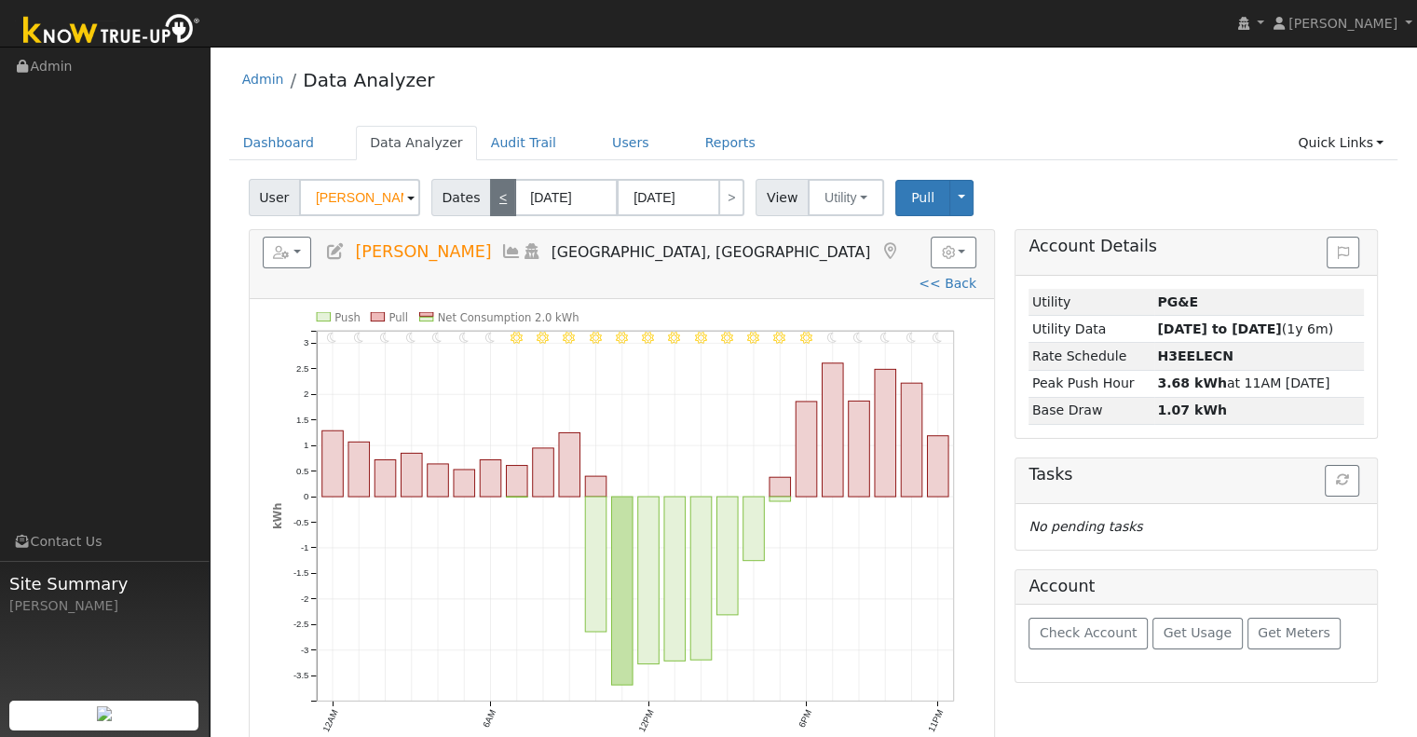
click at [490, 199] on link "<" at bounding box center [503, 197] width 26 height 37
type input "07/12/2025"
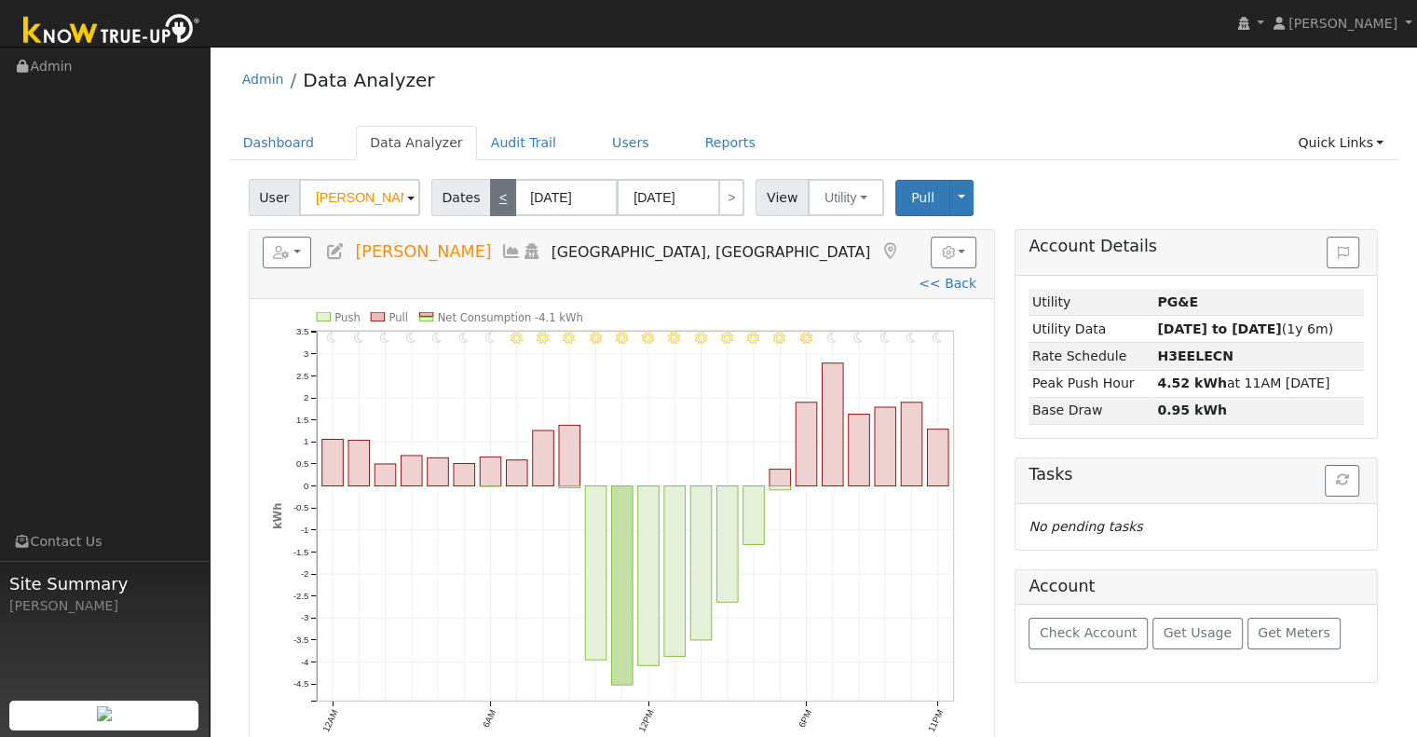
click at [499, 199] on link "<" at bounding box center [503, 197] width 26 height 37
type input "07/11/2025"
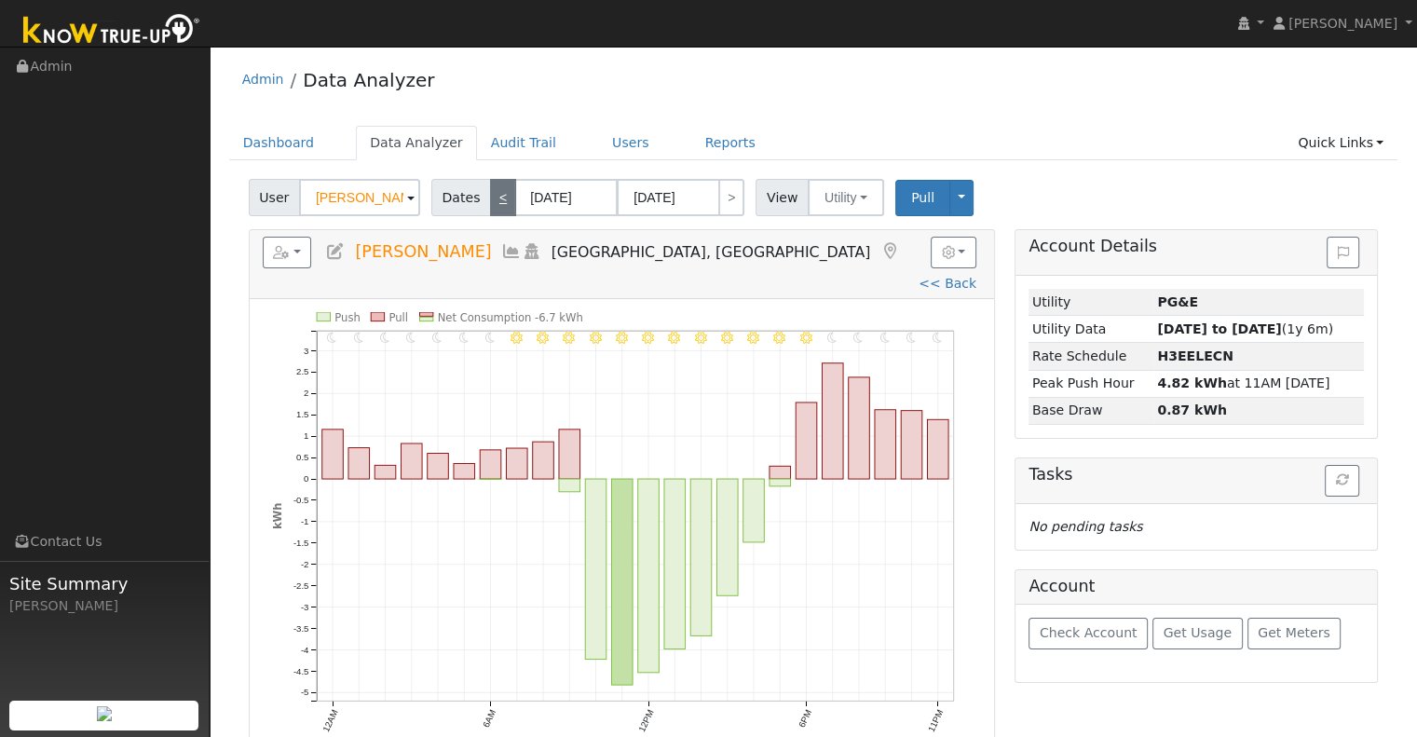
click at [499, 199] on link "<" at bounding box center [503, 197] width 26 height 37
type input "07/10/2025"
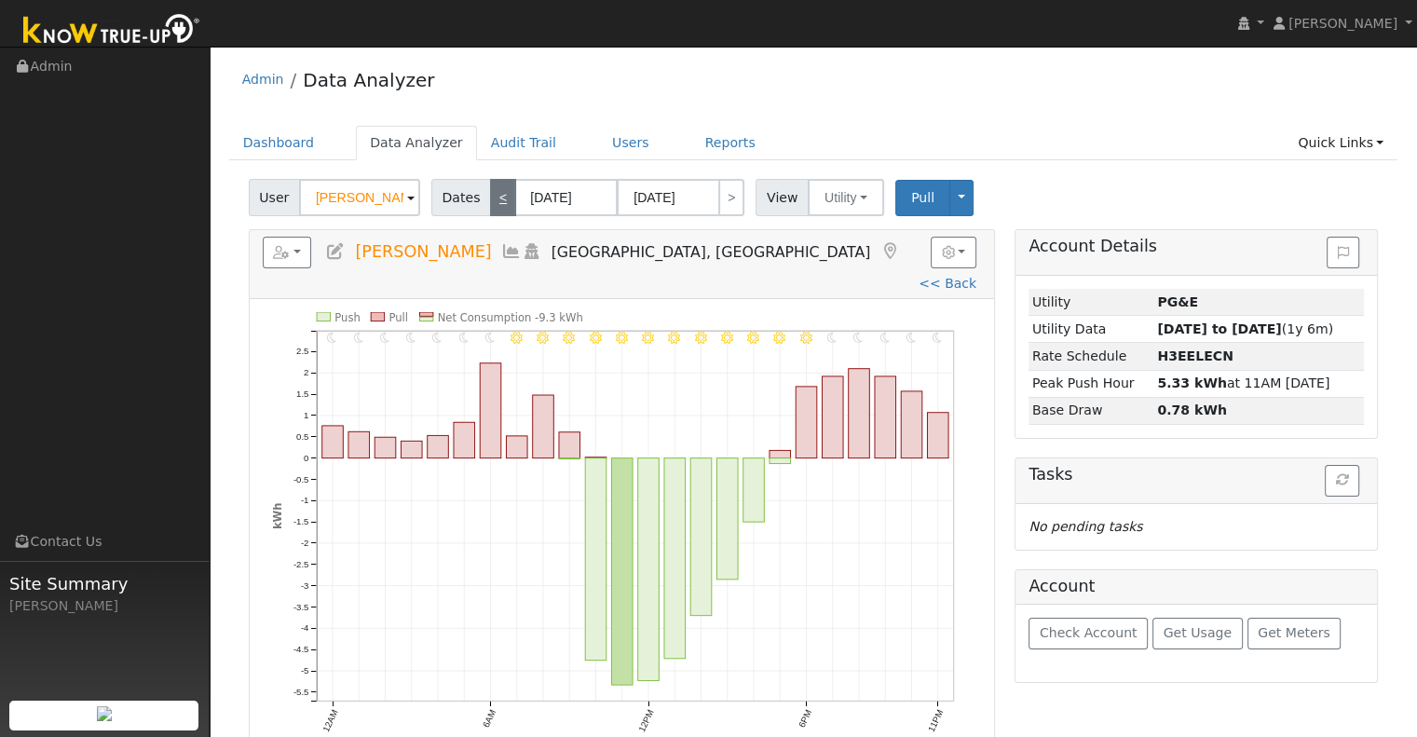
click at [499, 199] on link "<" at bounding box center [503, 197] width 26 height 37
type input "07/09/2025"
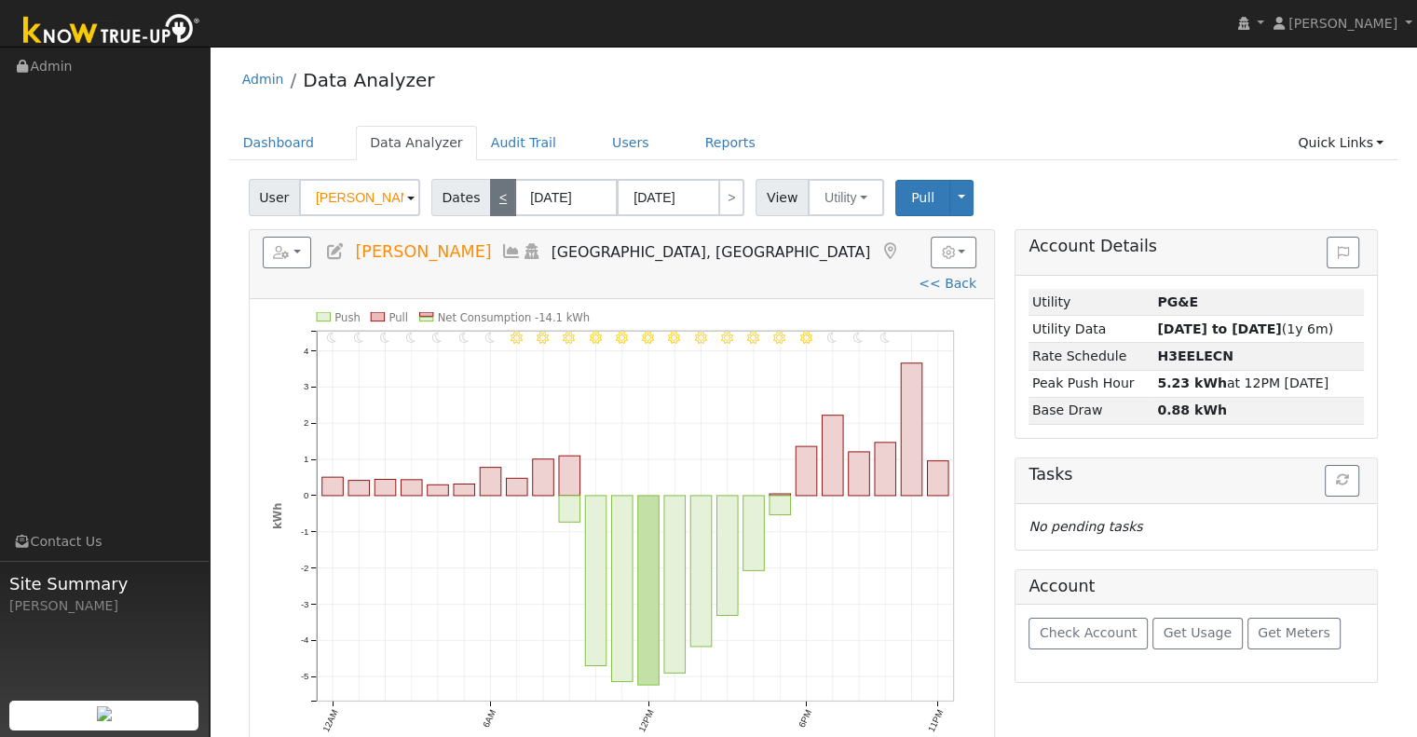
click at [499, 199] on link "<" at bounding box center [503, 197] width 26 height 37
type input "07/08/2025"
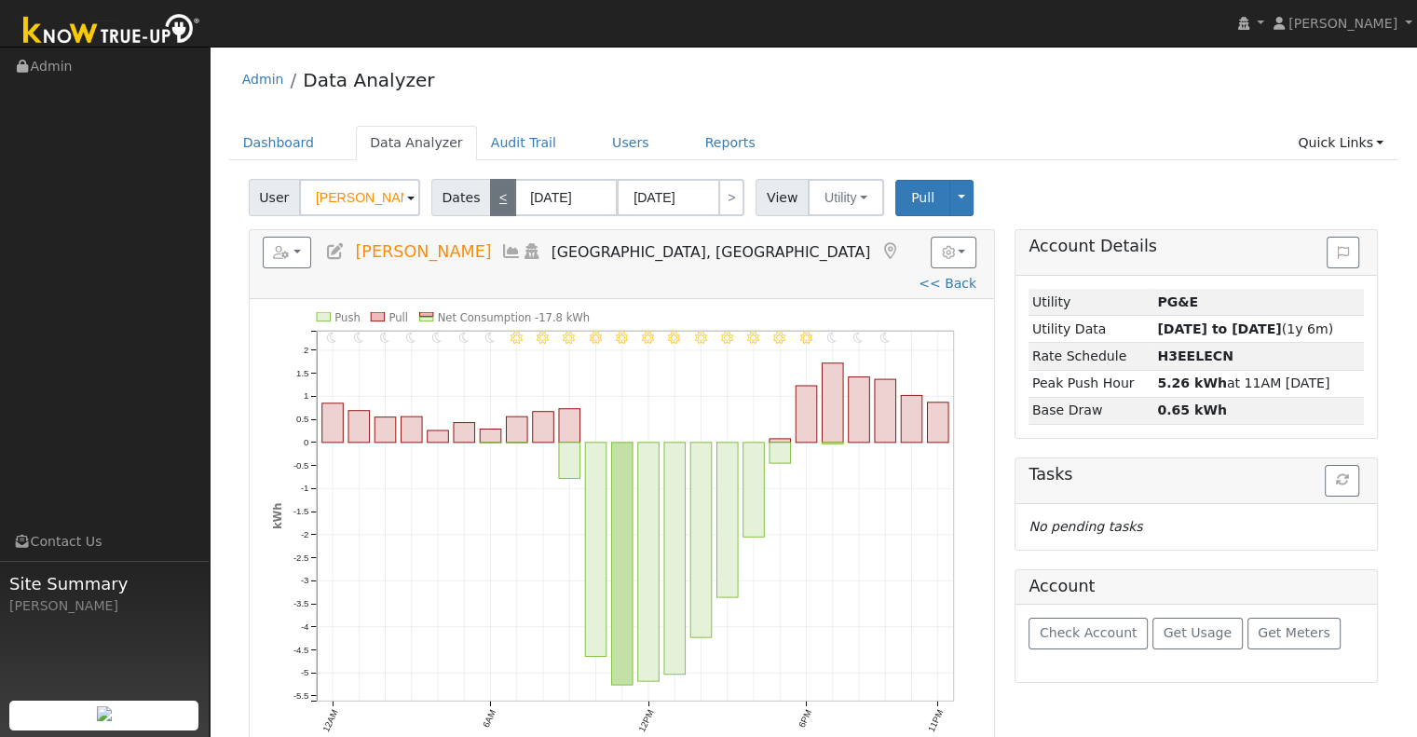
click at [499, 199] on link "<" at bounding box center [503, 197] width 26 height 37
type input "07/07/2025"
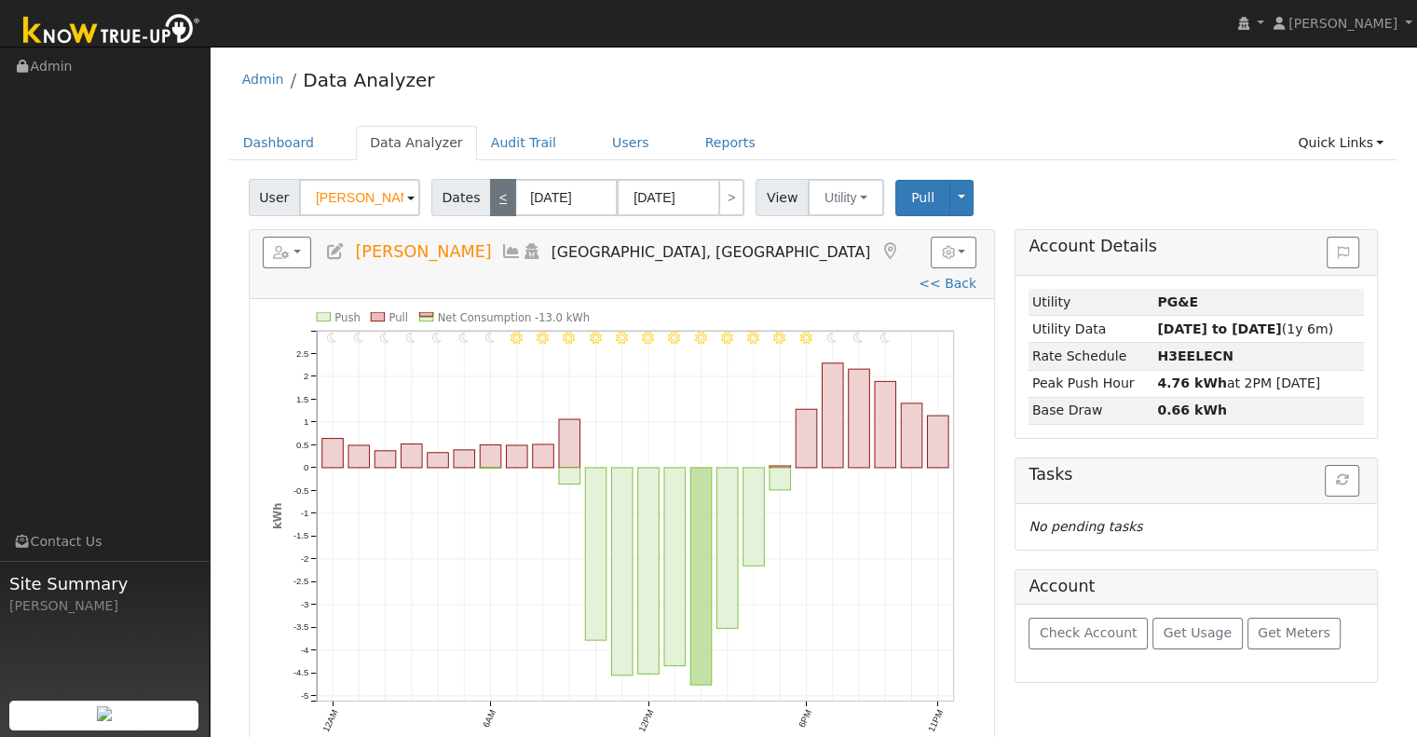
click at [499, 199] on link "<" at bounding box center [503, 197] width 26 height 37
type input "07/06/2025"
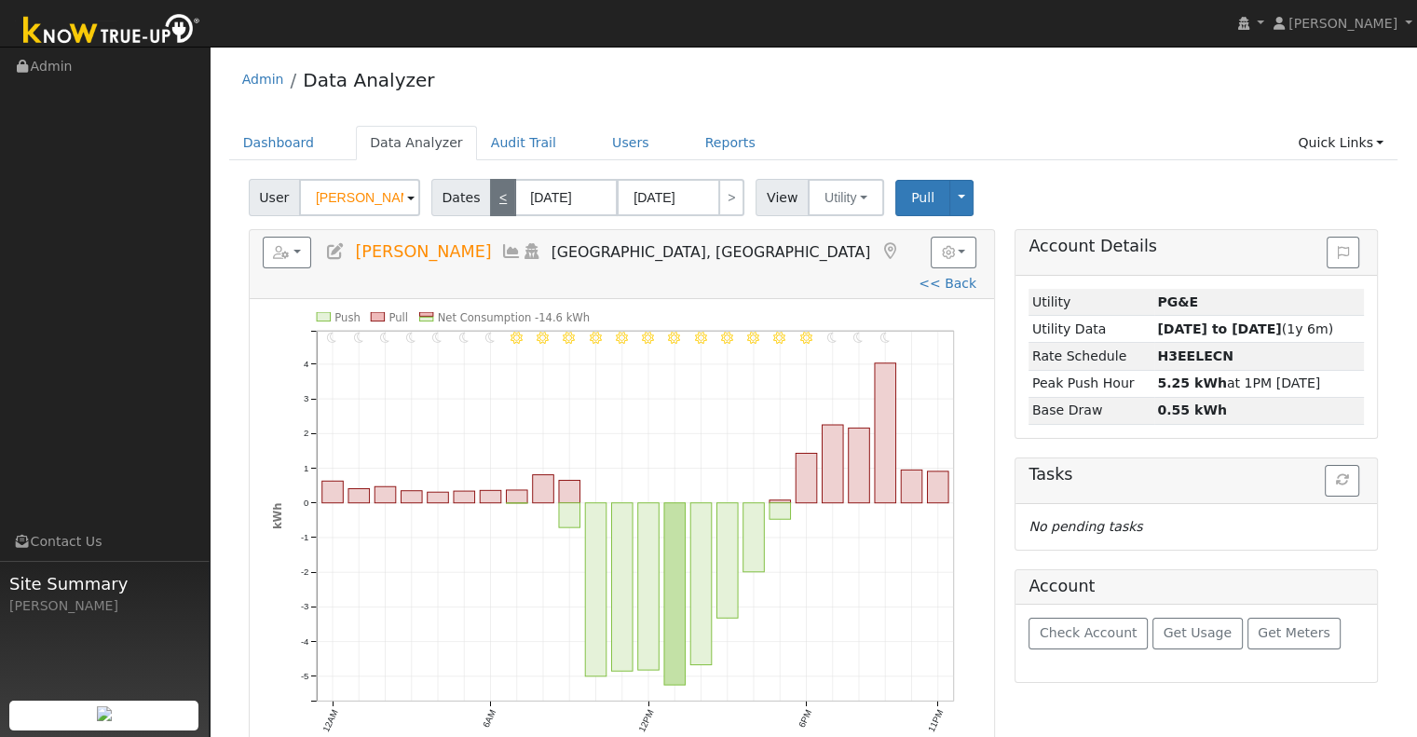
click at [490, 206] on link "<" at bounding box center [503, 197] width 26 height 37
type input "07/05/2025"
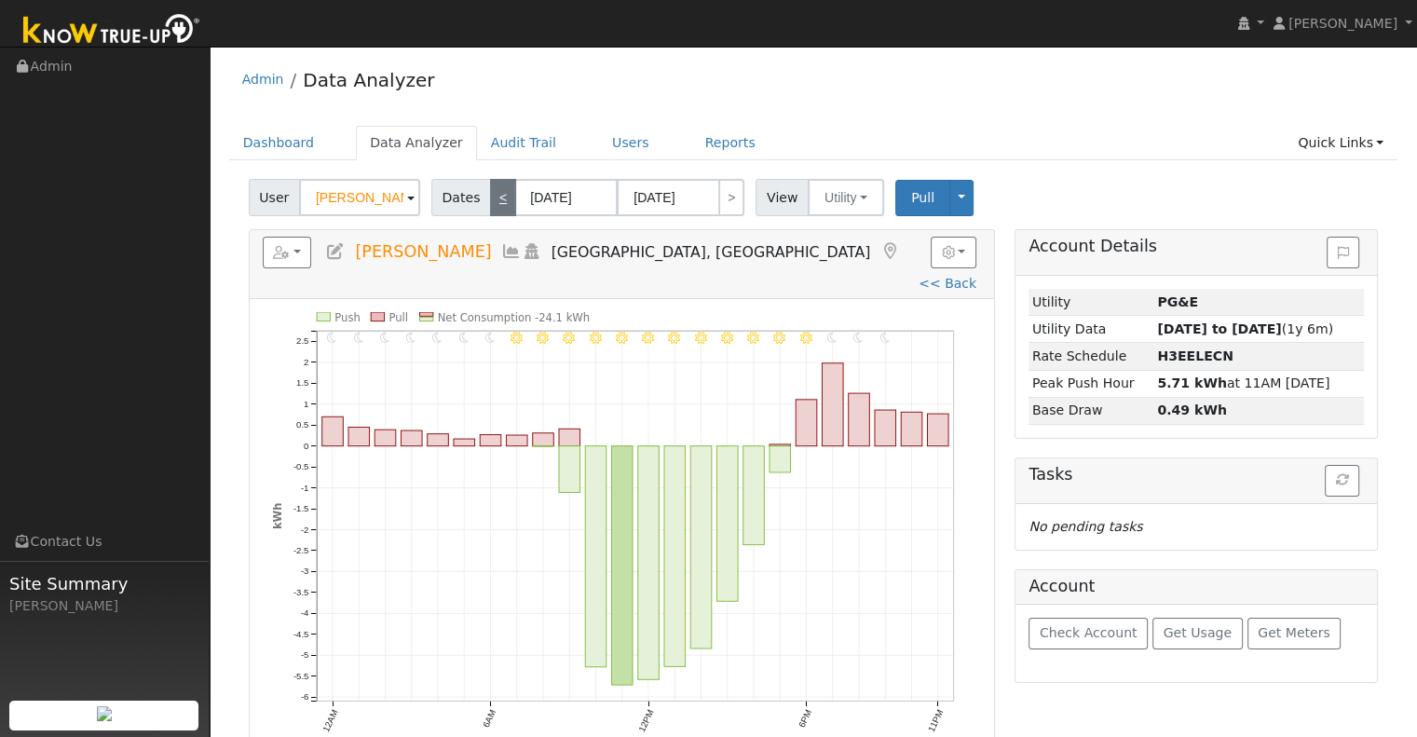
click at [495, 184] on link "<" at bounding box center [503, 197] width 26 height 37
type input "07/04/2025"
